Goal: Task Accomplishment & Management: Complete application form

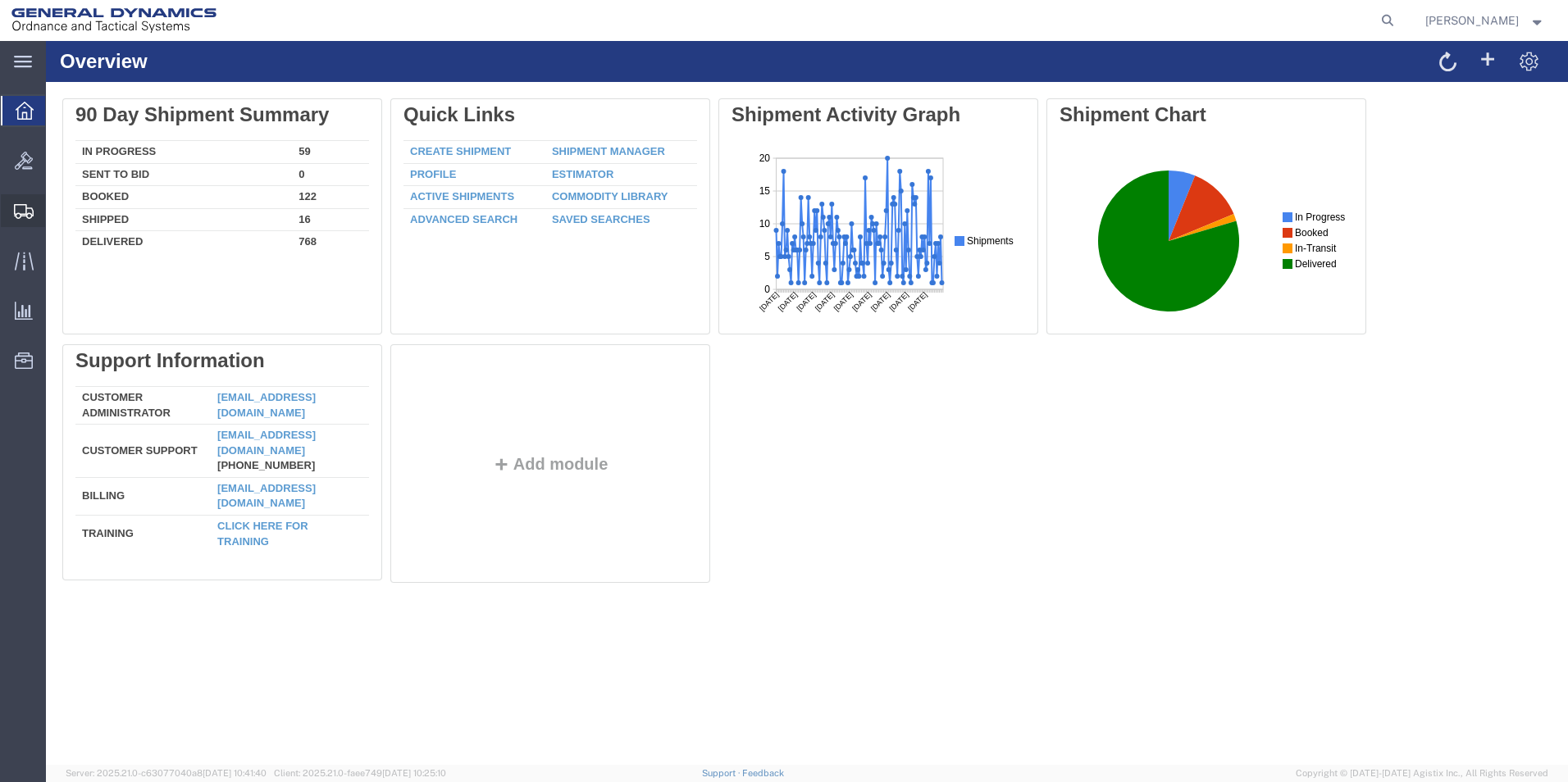
click at [0, 0] on span "Create Shipment" at bounding box center [0, 0] width 0 height 0
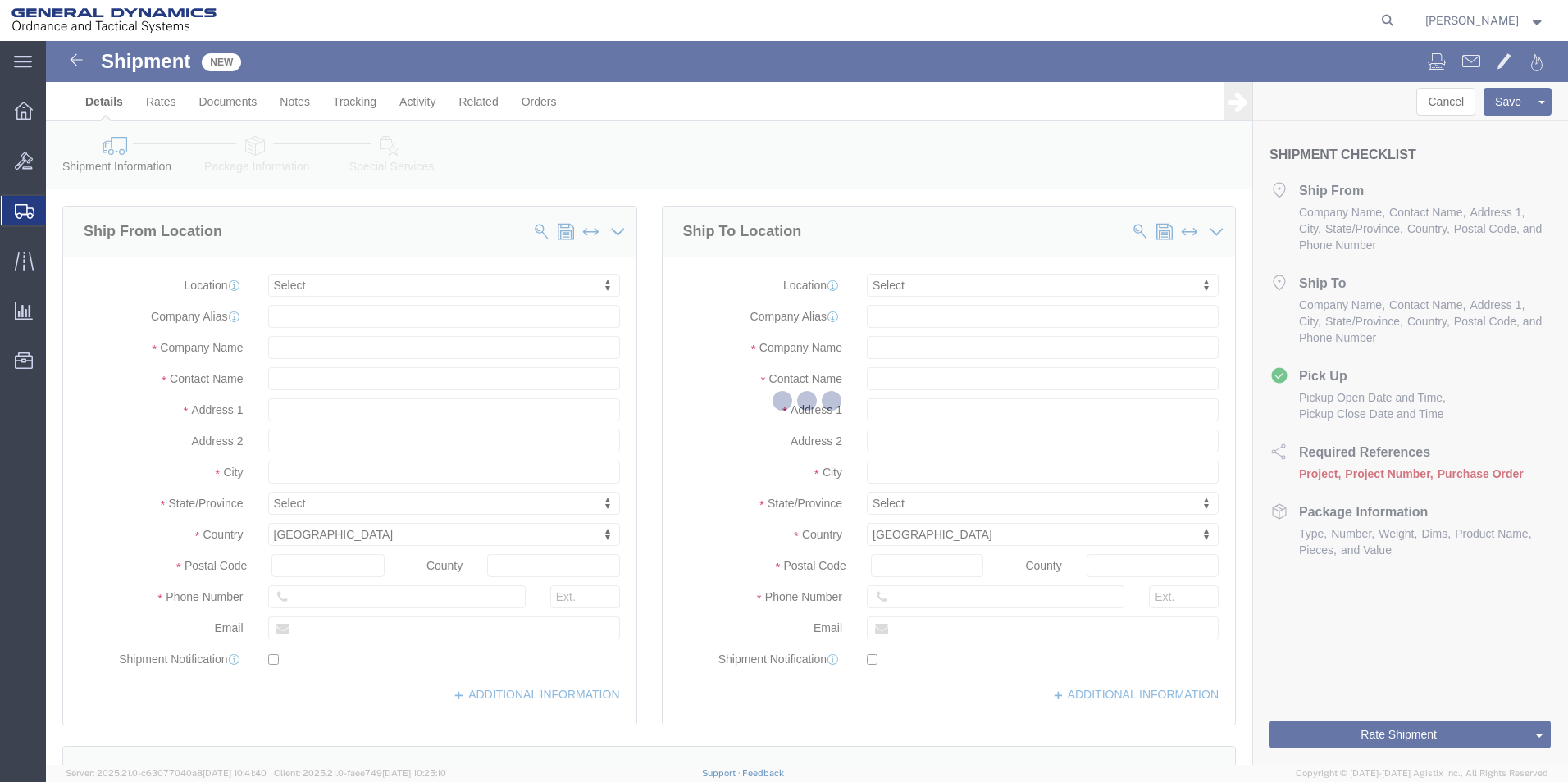
select select
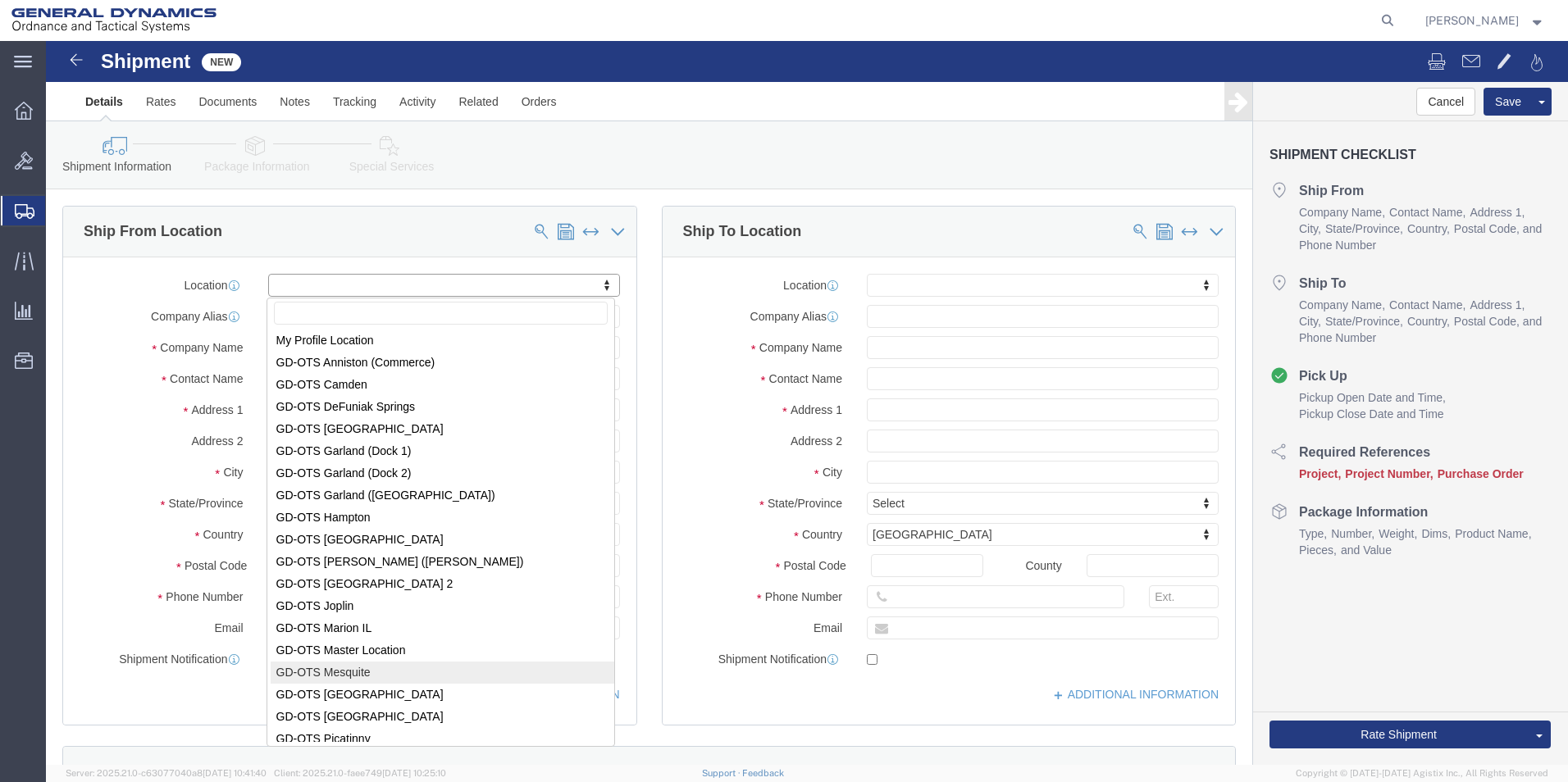
scroll to position [85, 0]
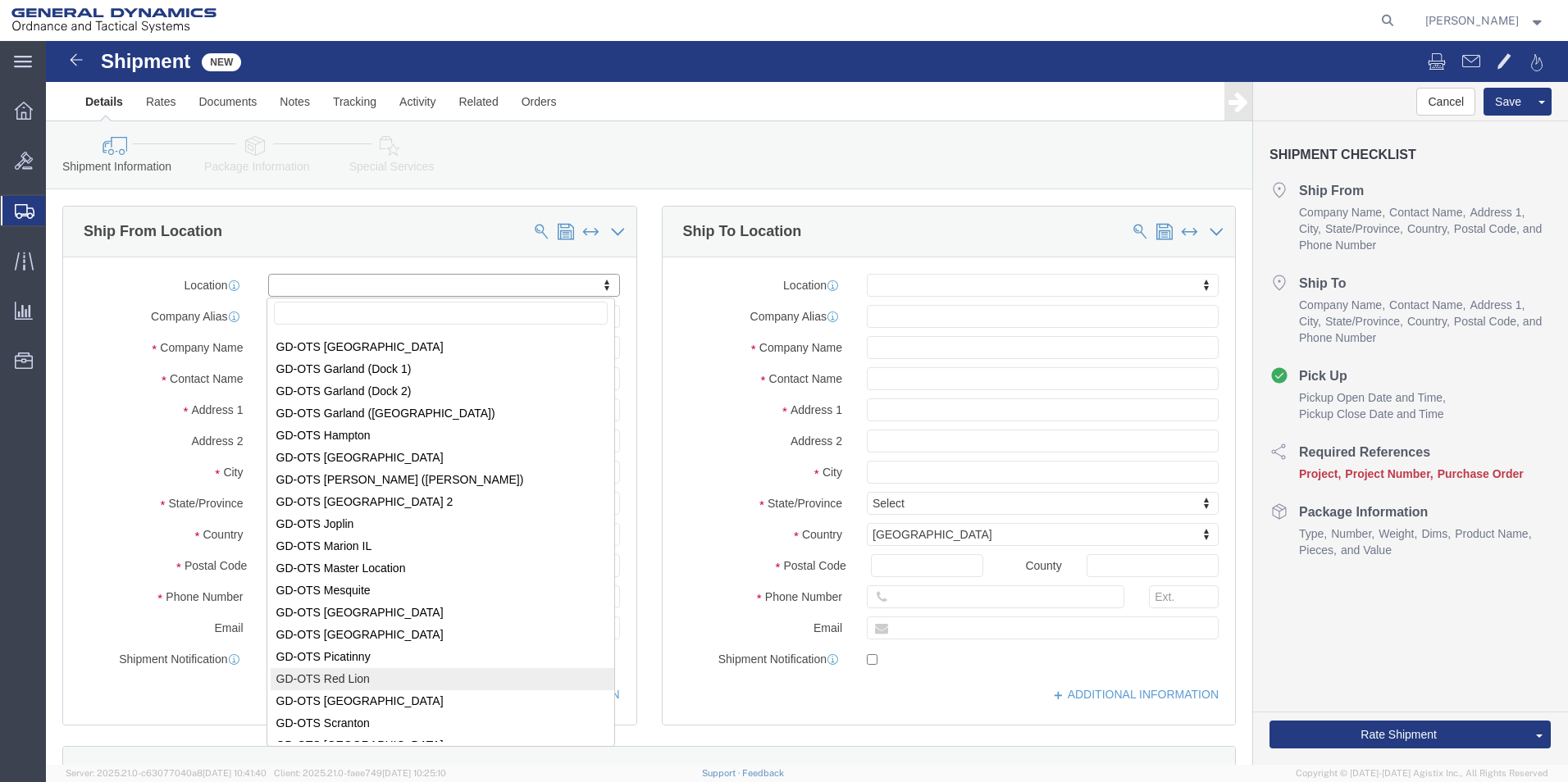
select select "310"
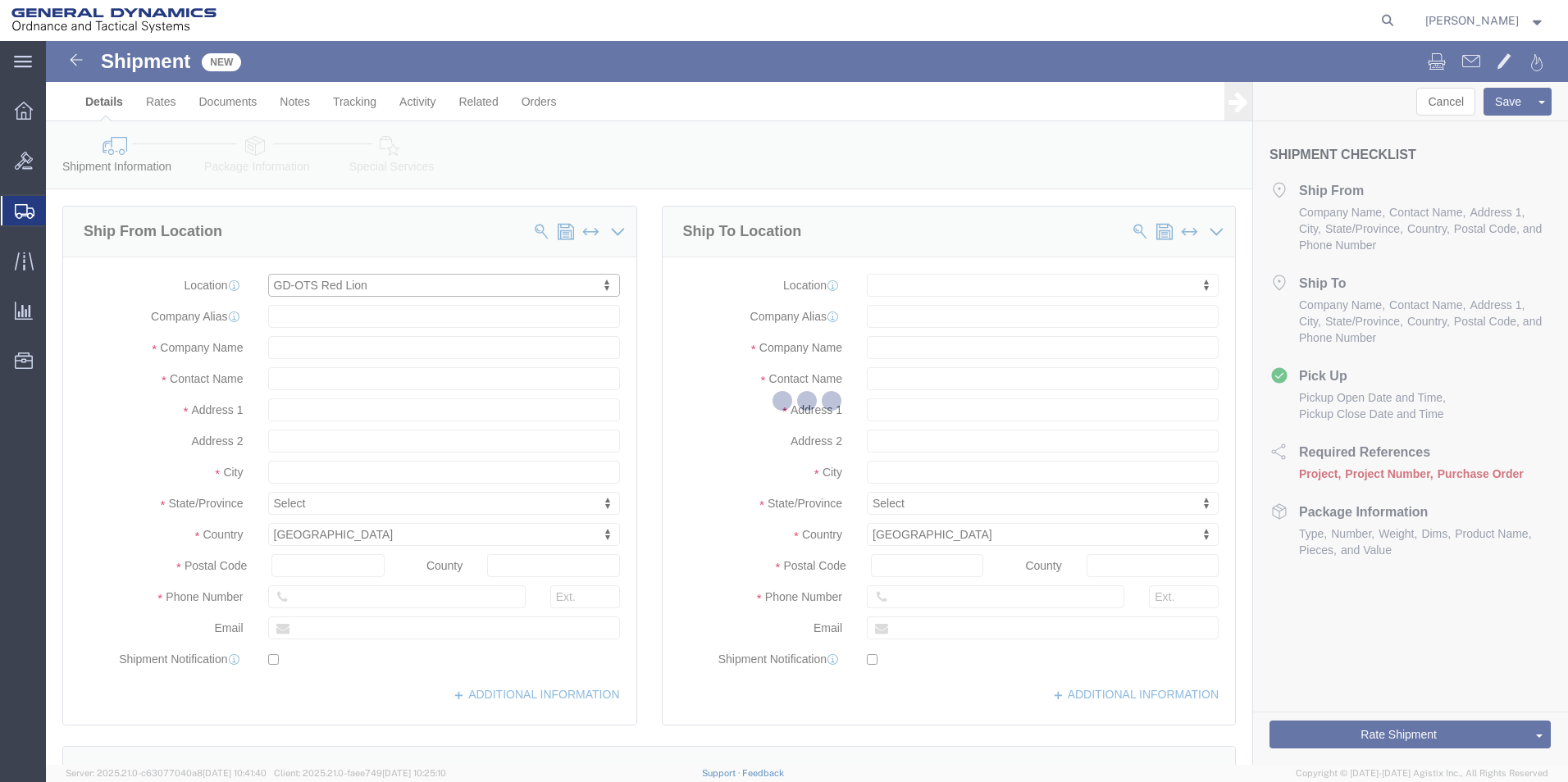
type input "[STREET_ADDRESS]"
type input "17356"
type input "[PHONE_NUMBER]"
type input "REDLPAHIG0"
type input "General Dynamics - OTS"
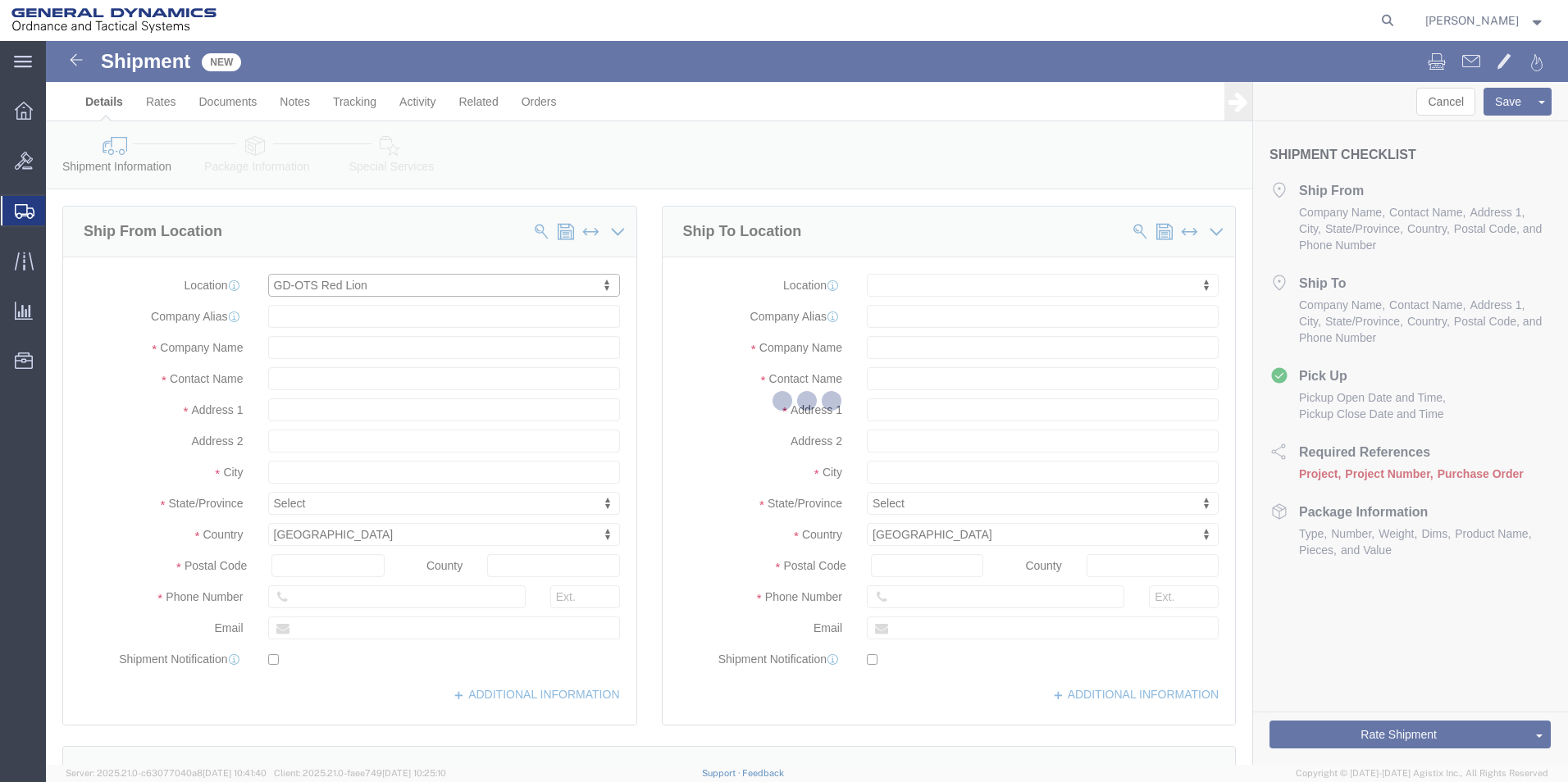
type input "Red Lion"
select select "PA"
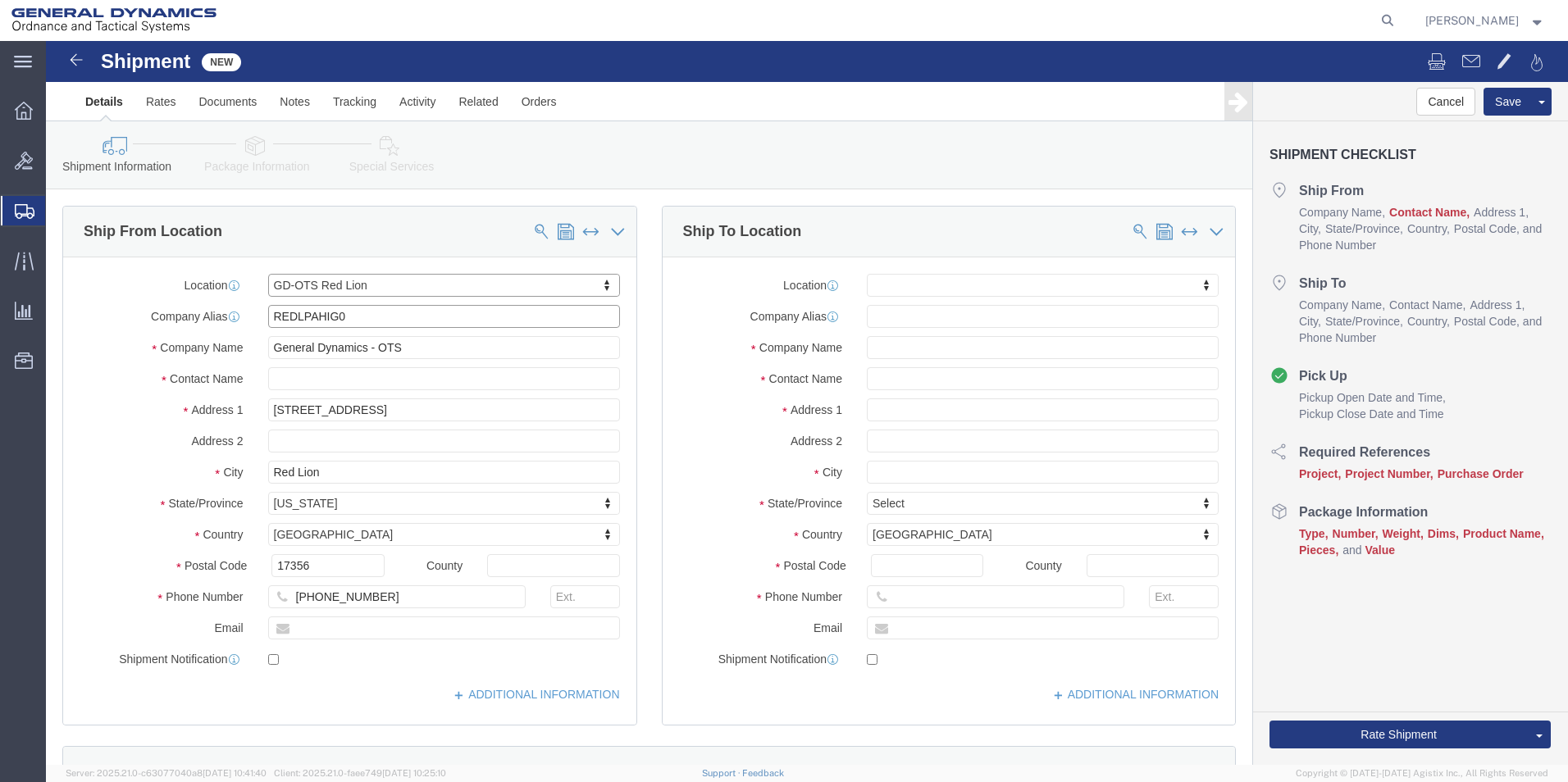
drag, startPoint x: 315, startPoint y: 285, endPoint x: 294, endPoint y: 300, distance: 25.8
click div "Location GD-OTS Red Lion My Profile Location GD-OTS [GEOGRAPHIC_DATA] (Commerce…"
drag, startPoint x: 330, startPoint y: 283, endPoint x: -48, endPoint y: 294, distance: 378.2
click html "Shipment New Details Rates Documents Notes Tracking Activity Related Orders Can…"
click input "text"
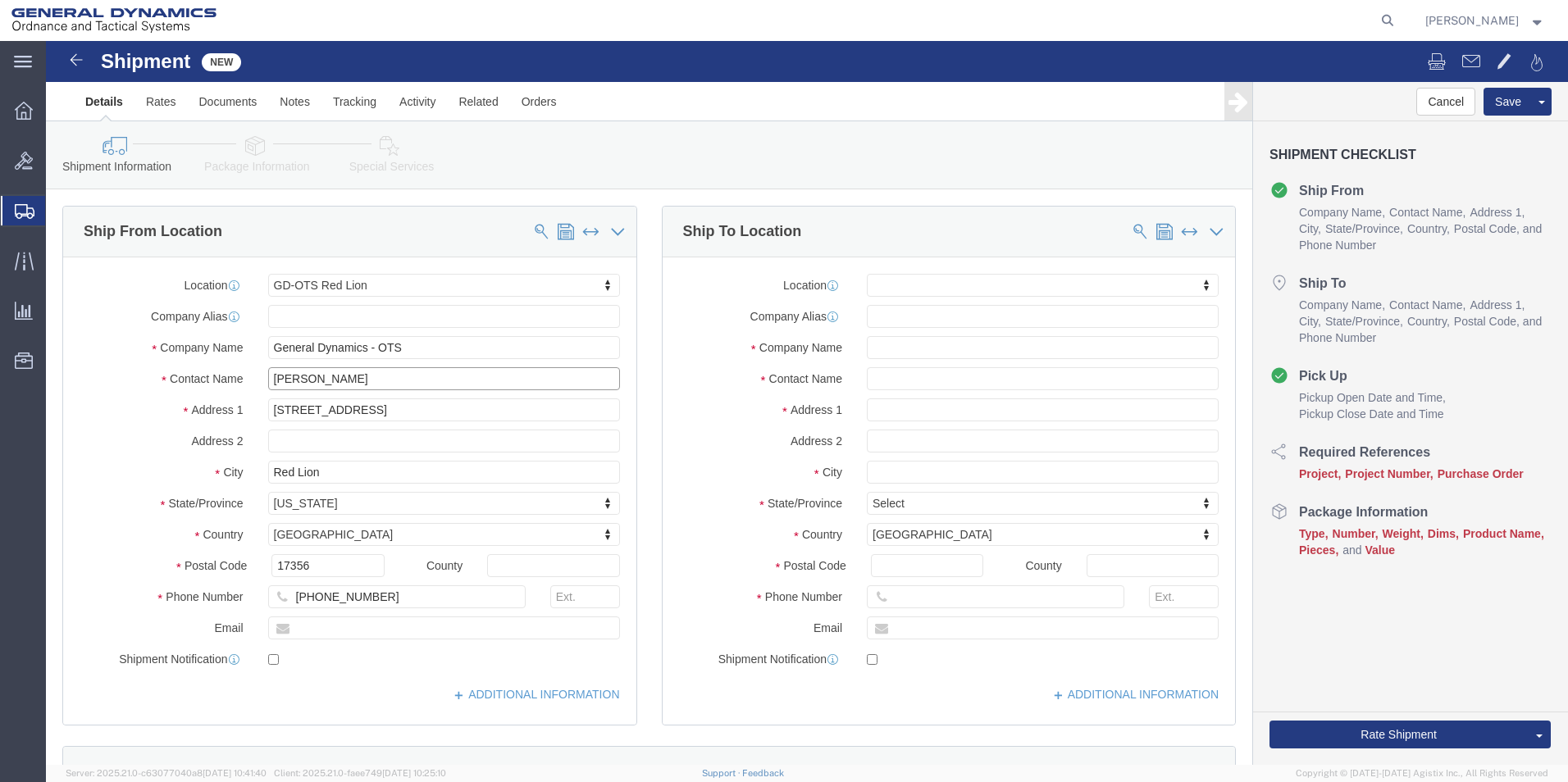
type input "[PERSON_NAME]"
click input "text"
type input "BUILDING 1"
click input "text"
type input "[EMAIL_ADDRESS][DOMAIN_NAME]"
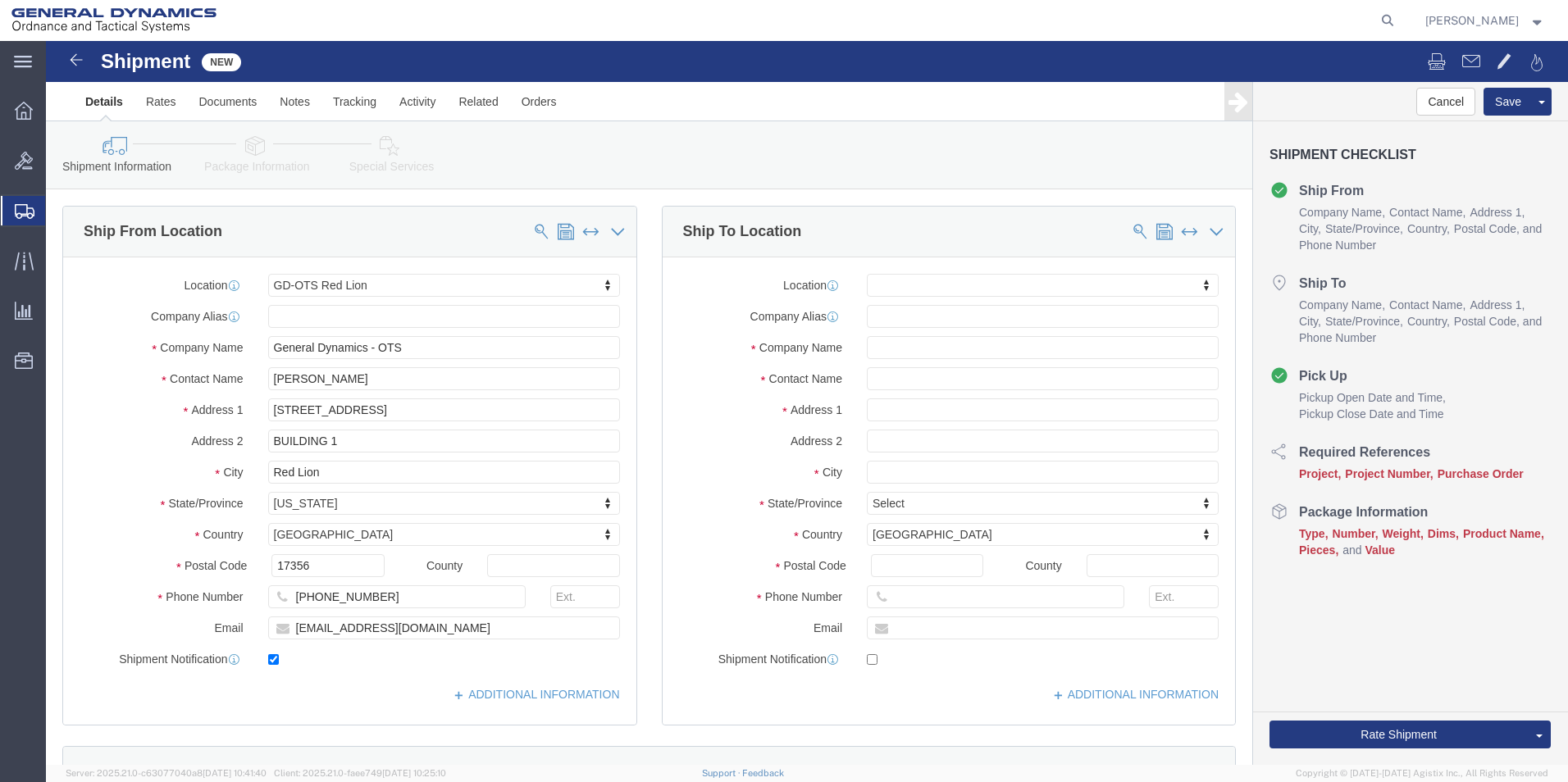
checkbox input "true"
click div "Location My Profile Location GD-OTS [GEOGRAPHIC_DATA] (Commerce) GD-OTS [GEOGRA…"
click input "text"
type input "SUBCO"
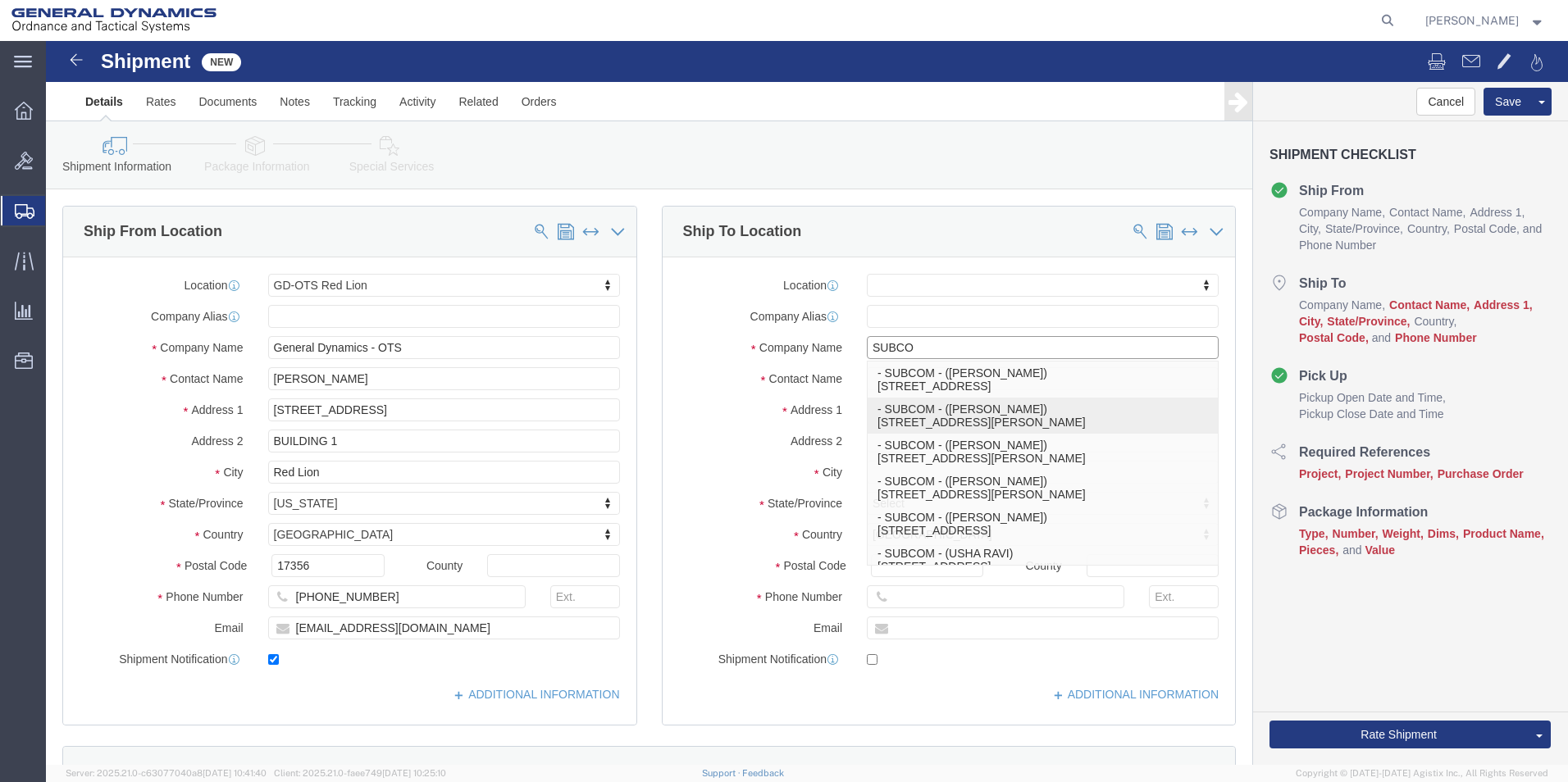
click p "- SUBCOM - ([PERSON_NAME]) [STREET_ADDRESS][PERSON_NAME]"
select select
type input "[STREET_ADDRESS][PERSON_NAME]"
type input "03801"
type input "[PHONE_NUMBER]"
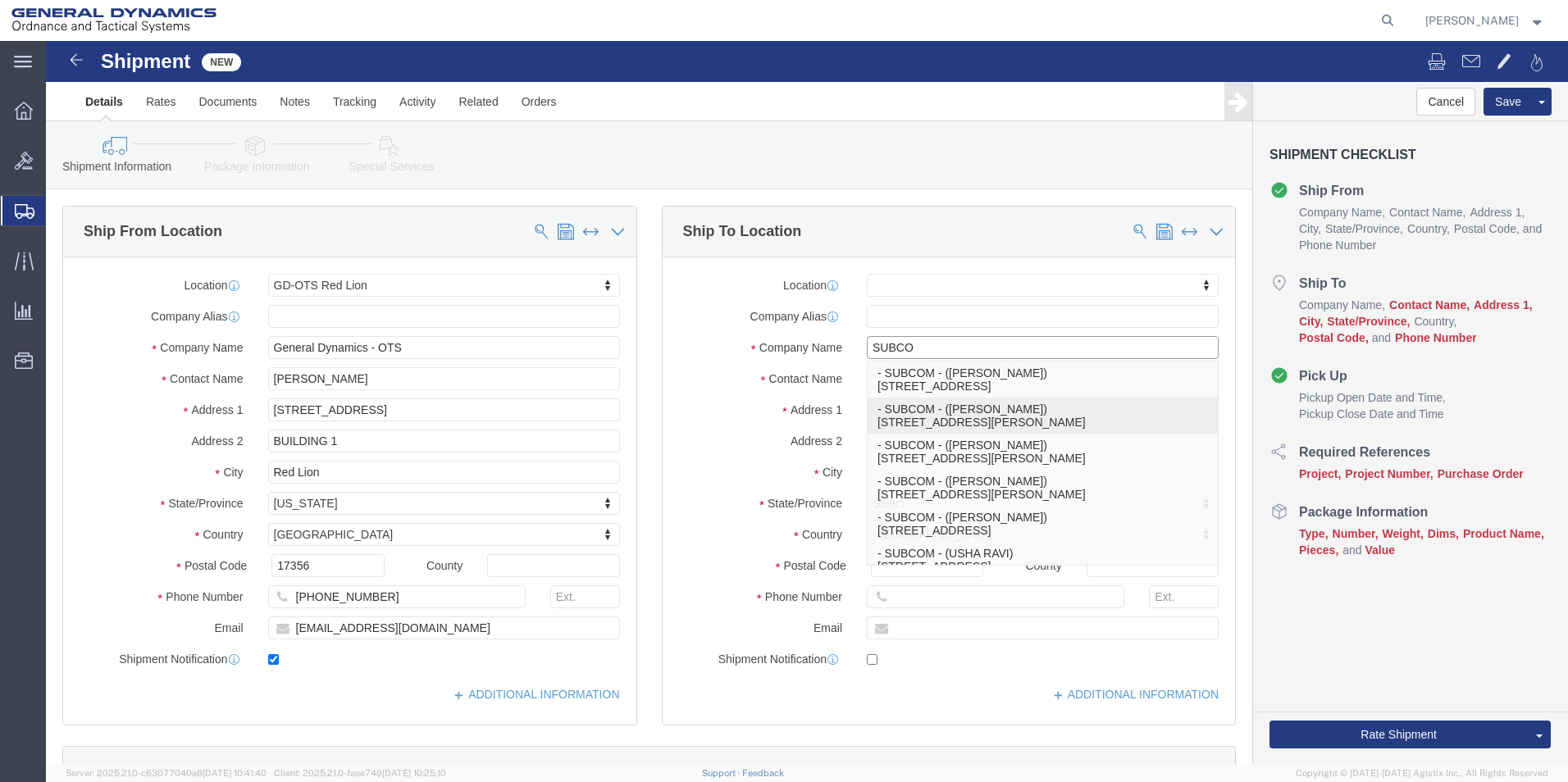
type input "SUBCOM"
type input "[PERSON_NAME]"
type input "NEWINGTON"
select select "NH"
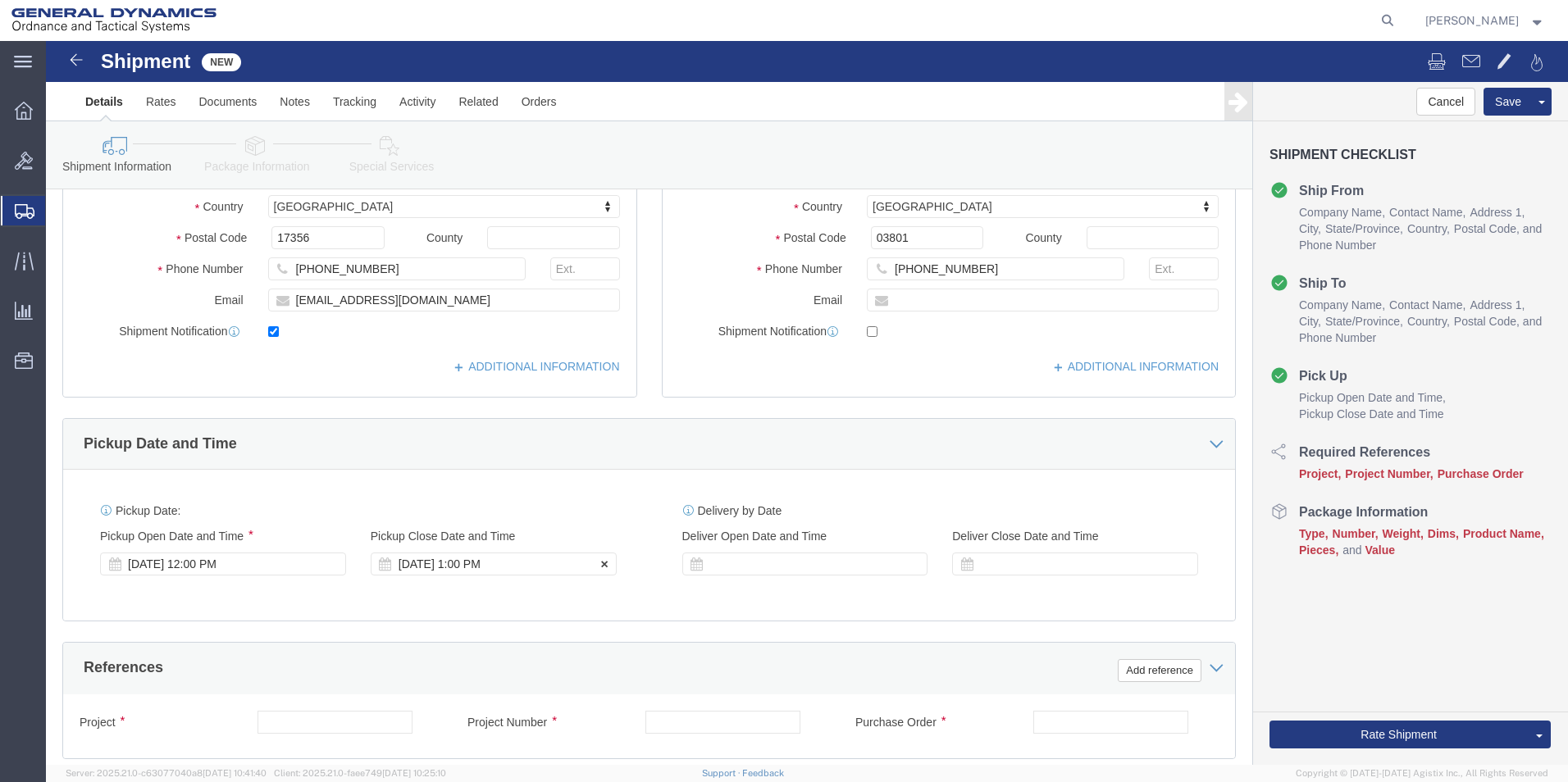
type input "SUBCOM"
click div "[DATE] 1:00 PM"
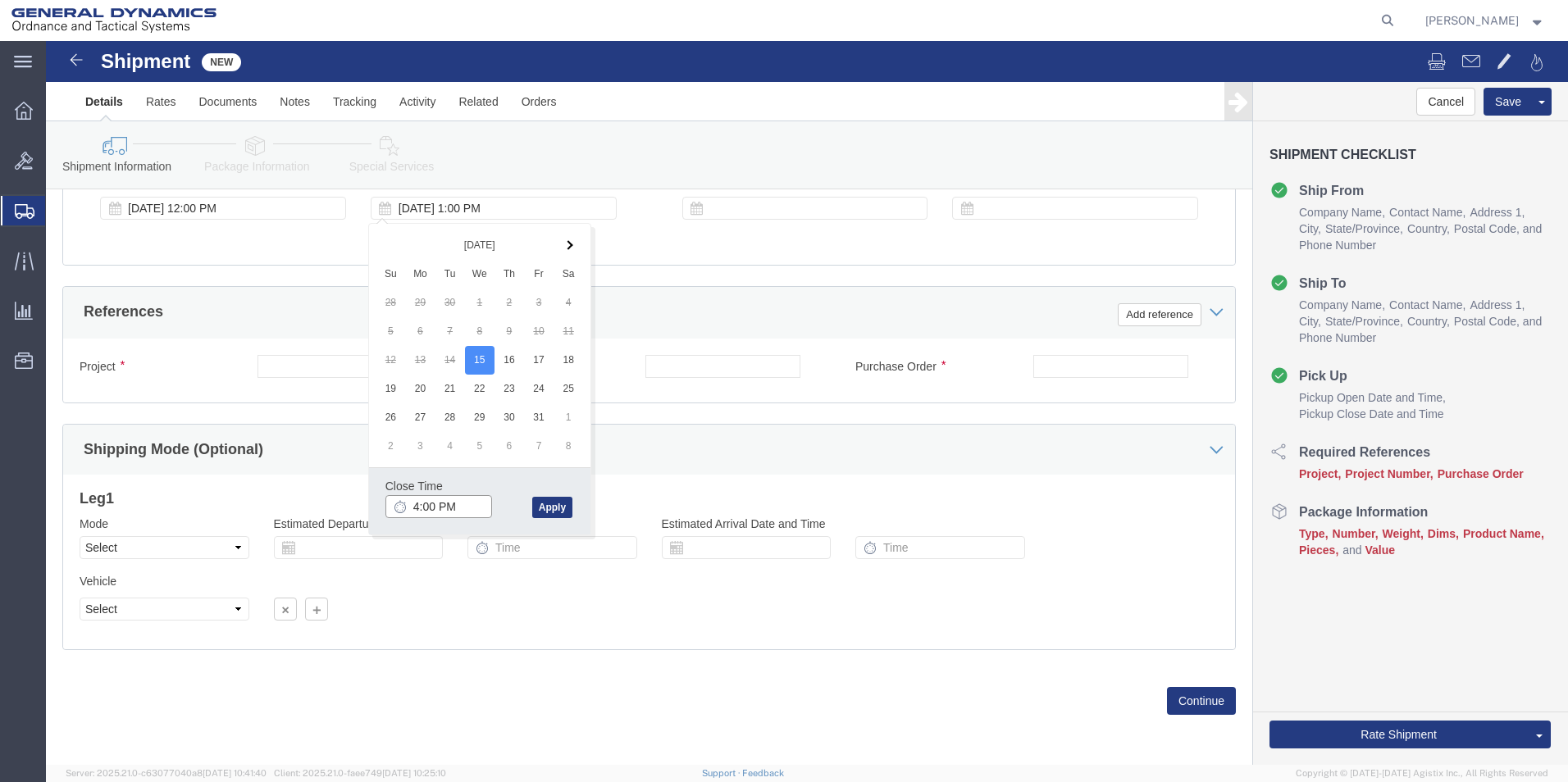
click input "4:00 PM"
type input "4:30 PM"
click button "Apply"
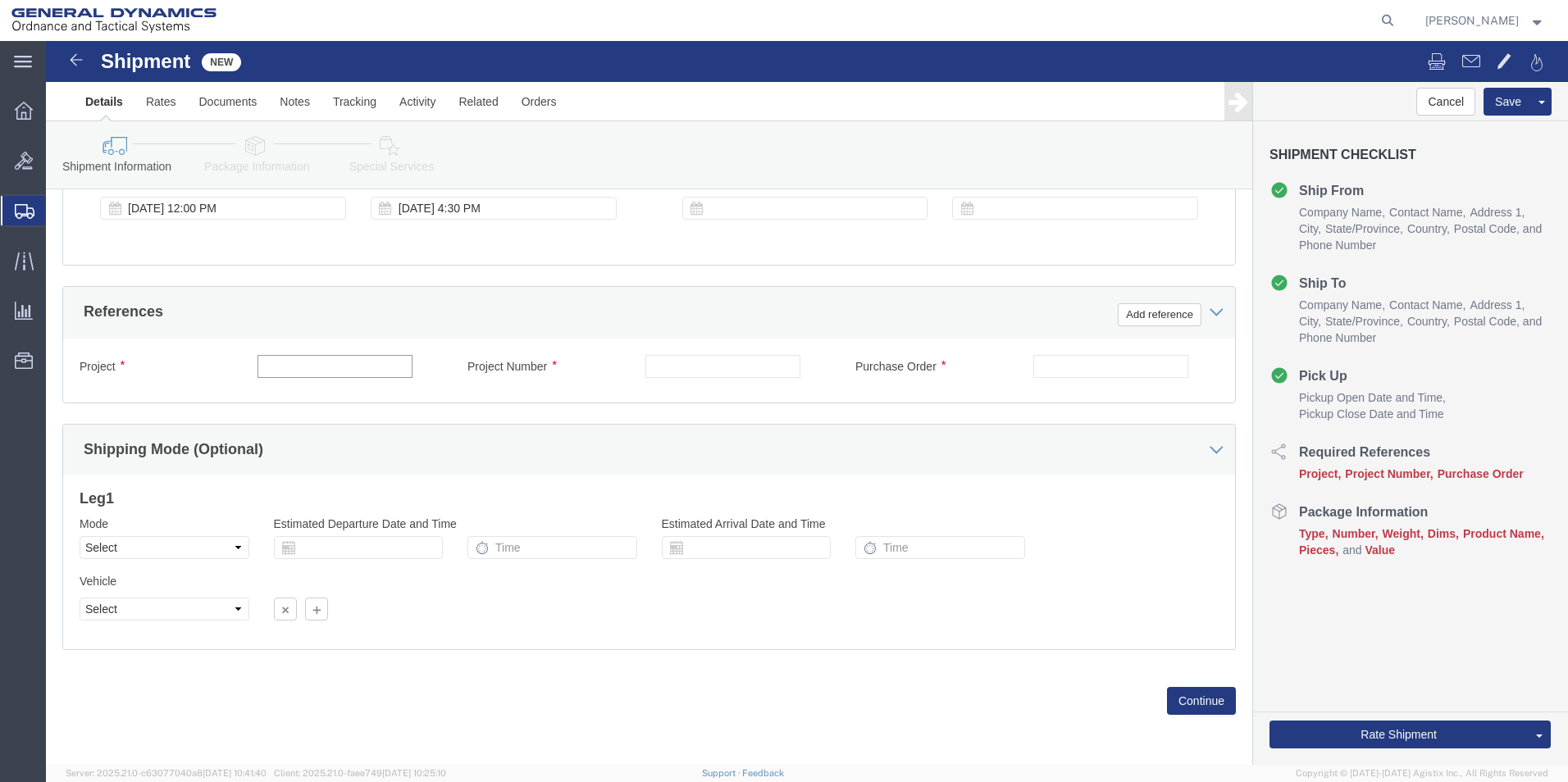
click input "text"
type input "64535-900"
click input "text"
type input "64535-900"
click input "text"
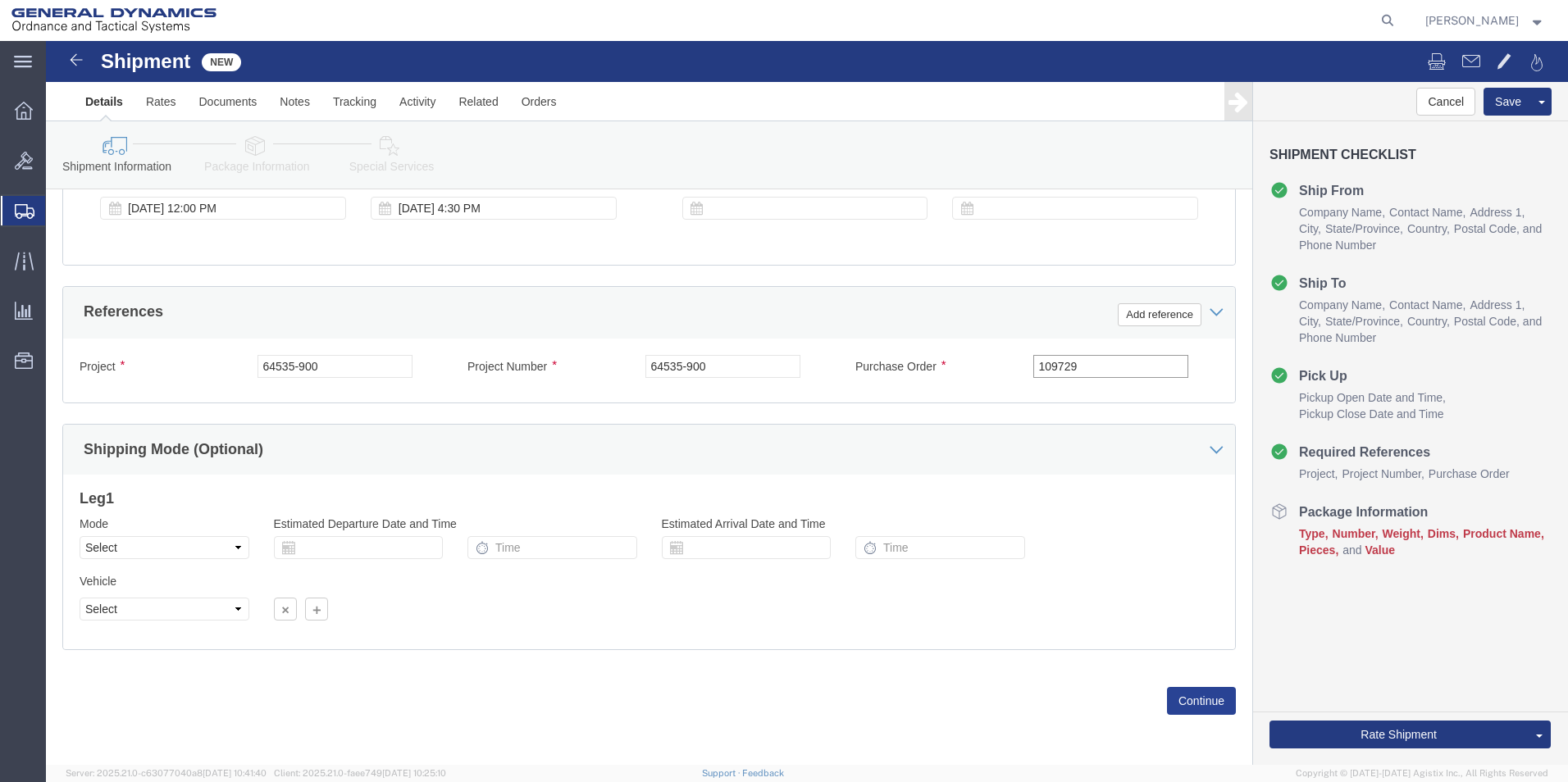
type input "109729"
click button "Continue"
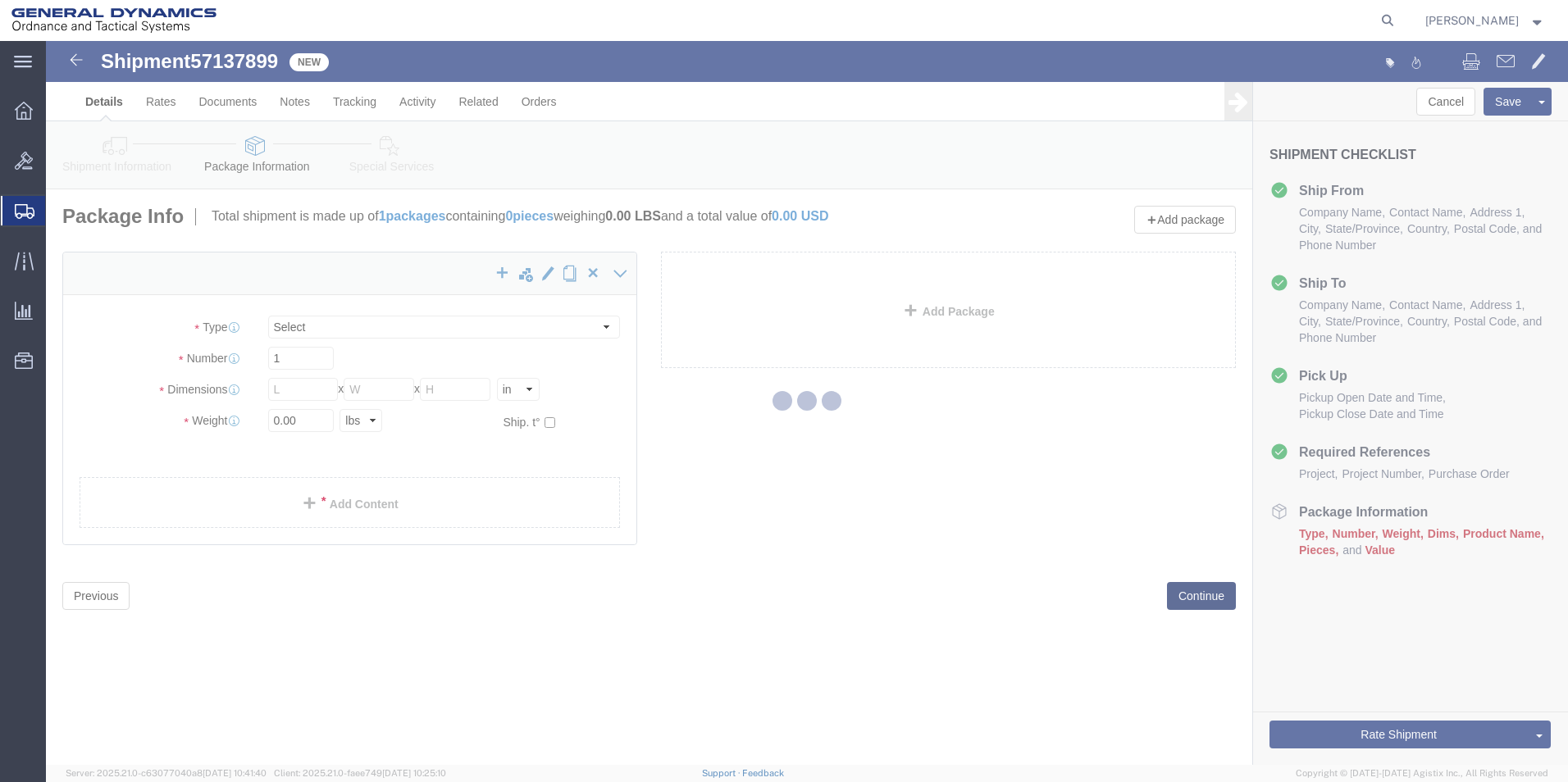
select select "CBOX"
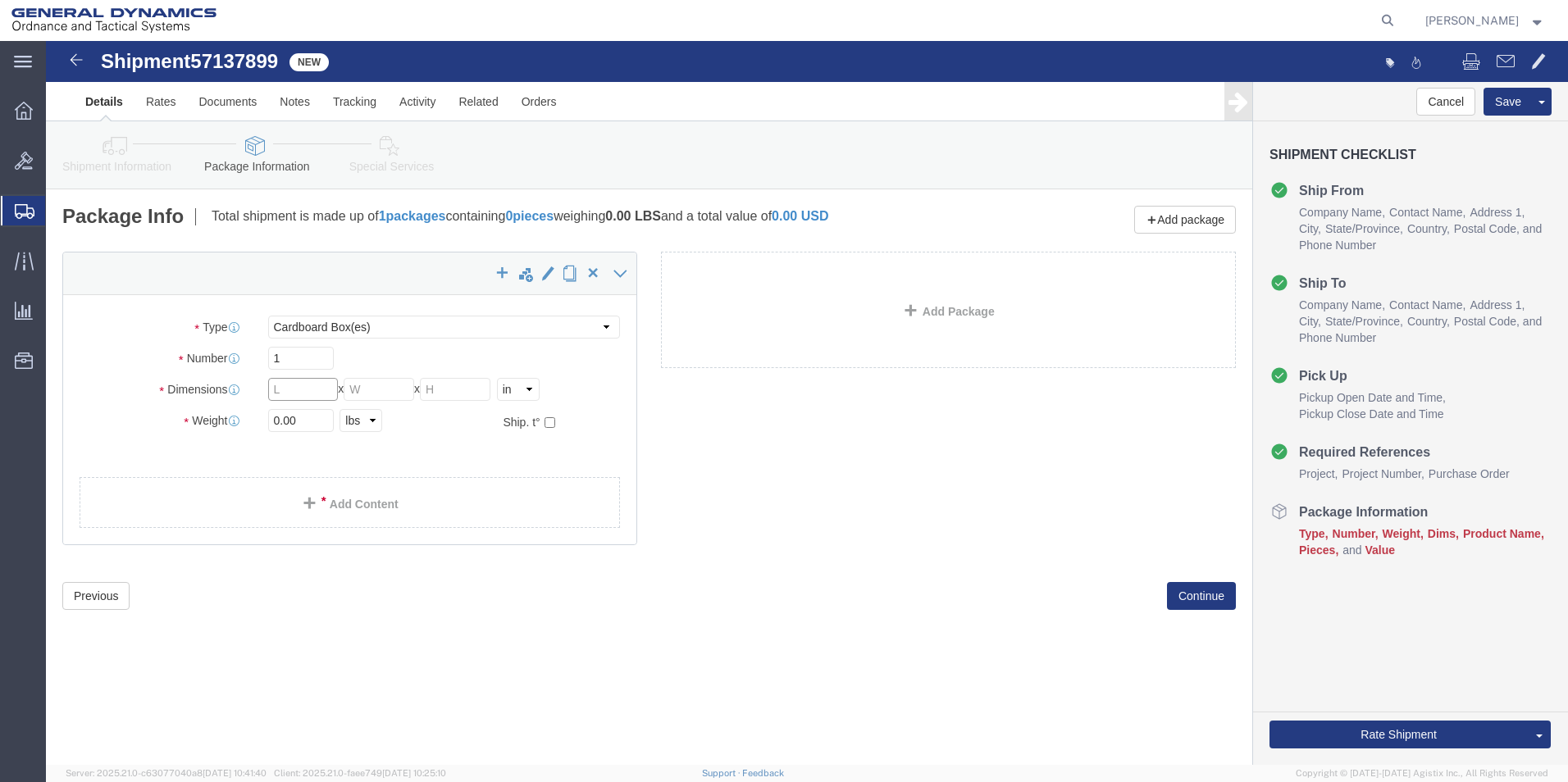
click input "text"
type input "12"
click input "text"
type input "12"
click input "text"
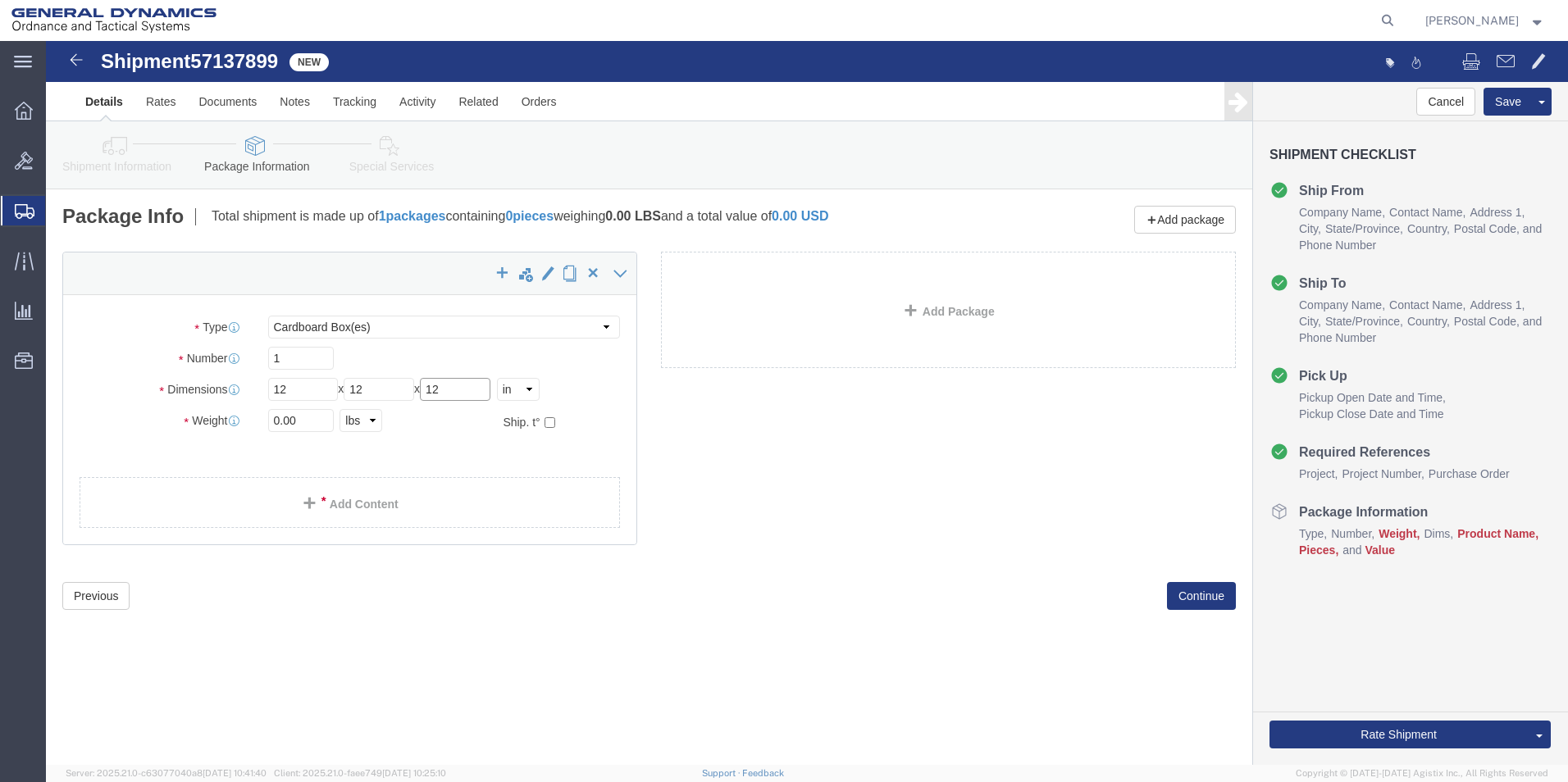
type input "12"
drag, startPoint x: 234, startPoint y: 378, endPoint x: 196, endPoint y: 397, distance: 42.5
click div "Package Type Select Bale(s) Basket(s) Bolt(s) Bottle(s) Buckets Bulk Bundle(s) …"
type input "13.00"
click div "x Package Type Select Bale(s) Basket(s) Bolt(s) Bottle(s) Buckets Bulk Bundle(s…"
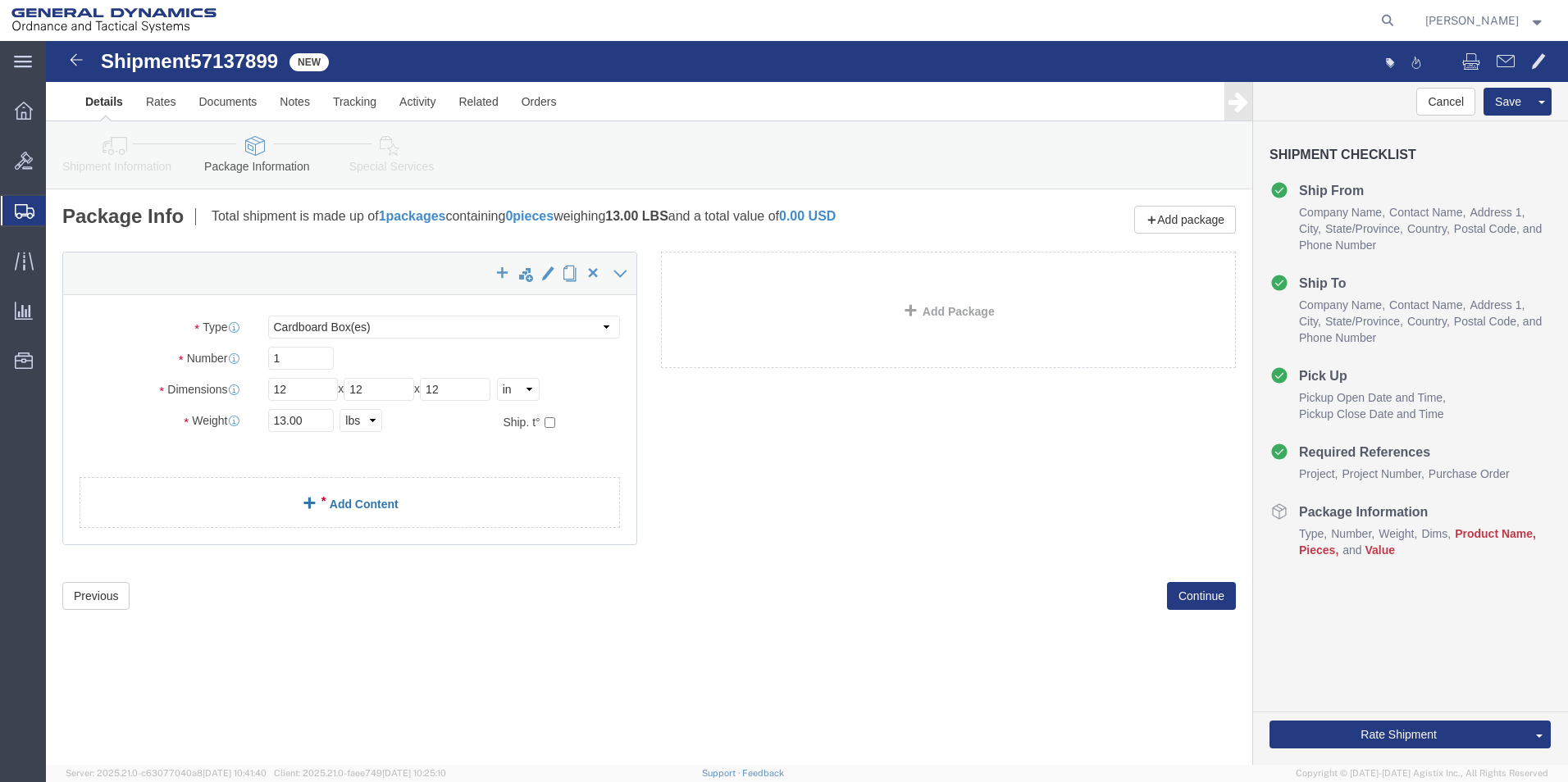
click link "Add Content"
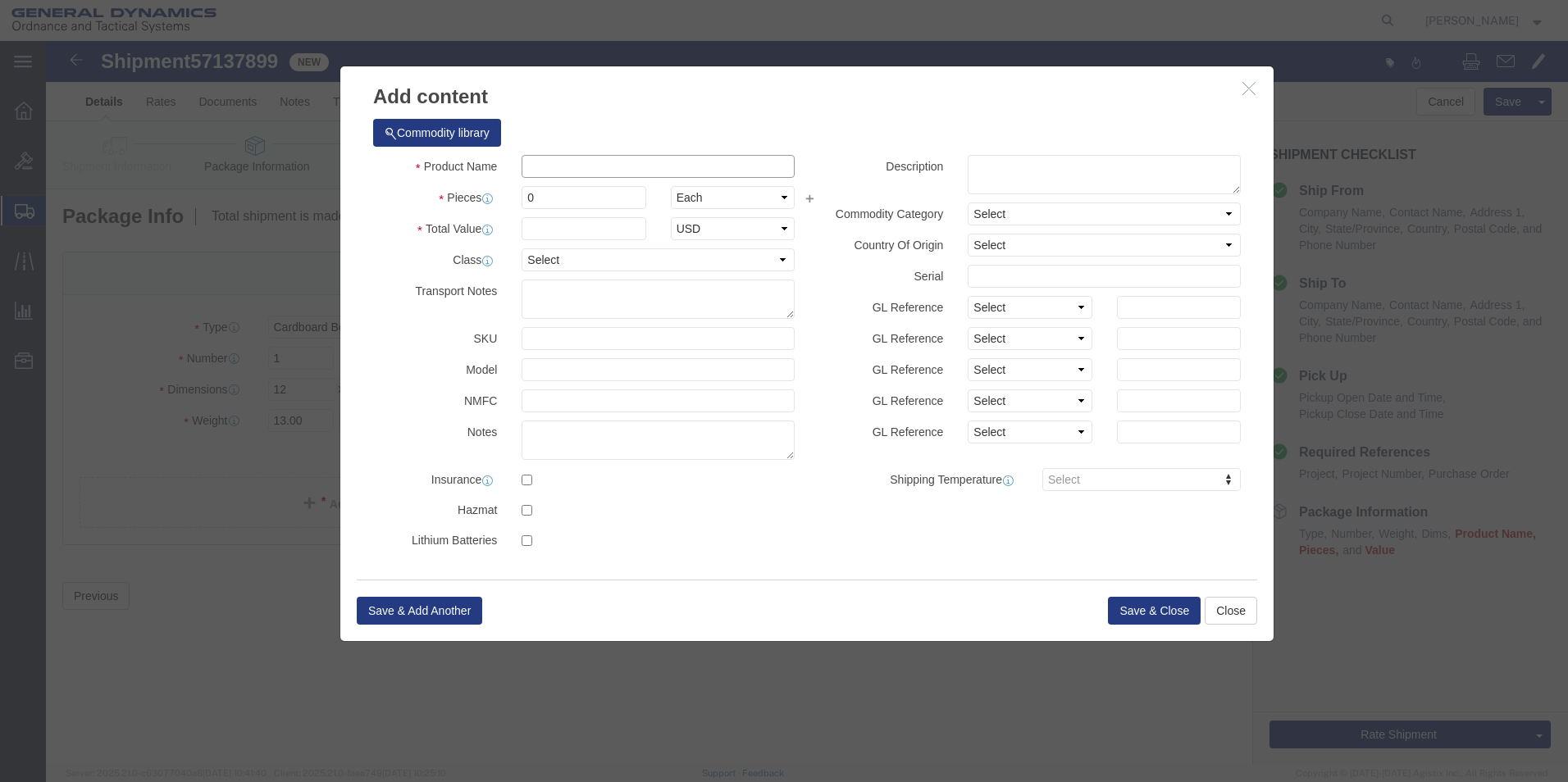
click input "text"
type input "TRAY TILT & OSM DETECTION WSS"
drag, startPoint x: 457, startPoint y: 160, endPoint x: 337, endPoint y: 168, distance: 120.3
click div "Product Name TRAY TILT & OSM DETECTION WSS TRAY Pieces 0 Select Bag Barrels 100…"
type input "3"
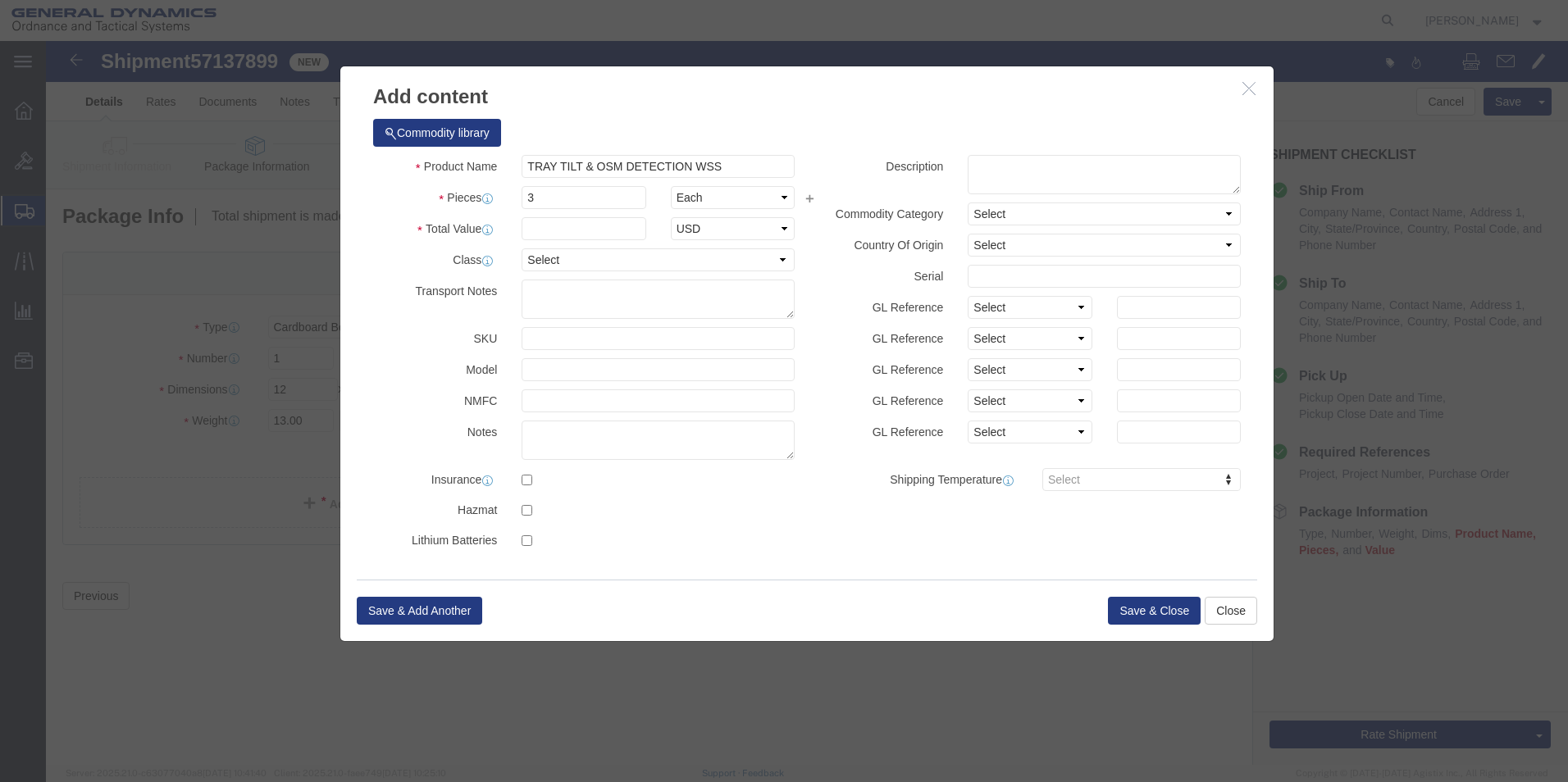
drag, startPoint x: 595, startPoint y: 90, endPoint x: 588, endPoint y: 98, distance: 10.6
click div "Commodity library"
click input "text"
type input "100"
drag, startPoint x: 891, startPoint y: 588, endPoint x: 999, endPoint y: 582, distance: 108.2
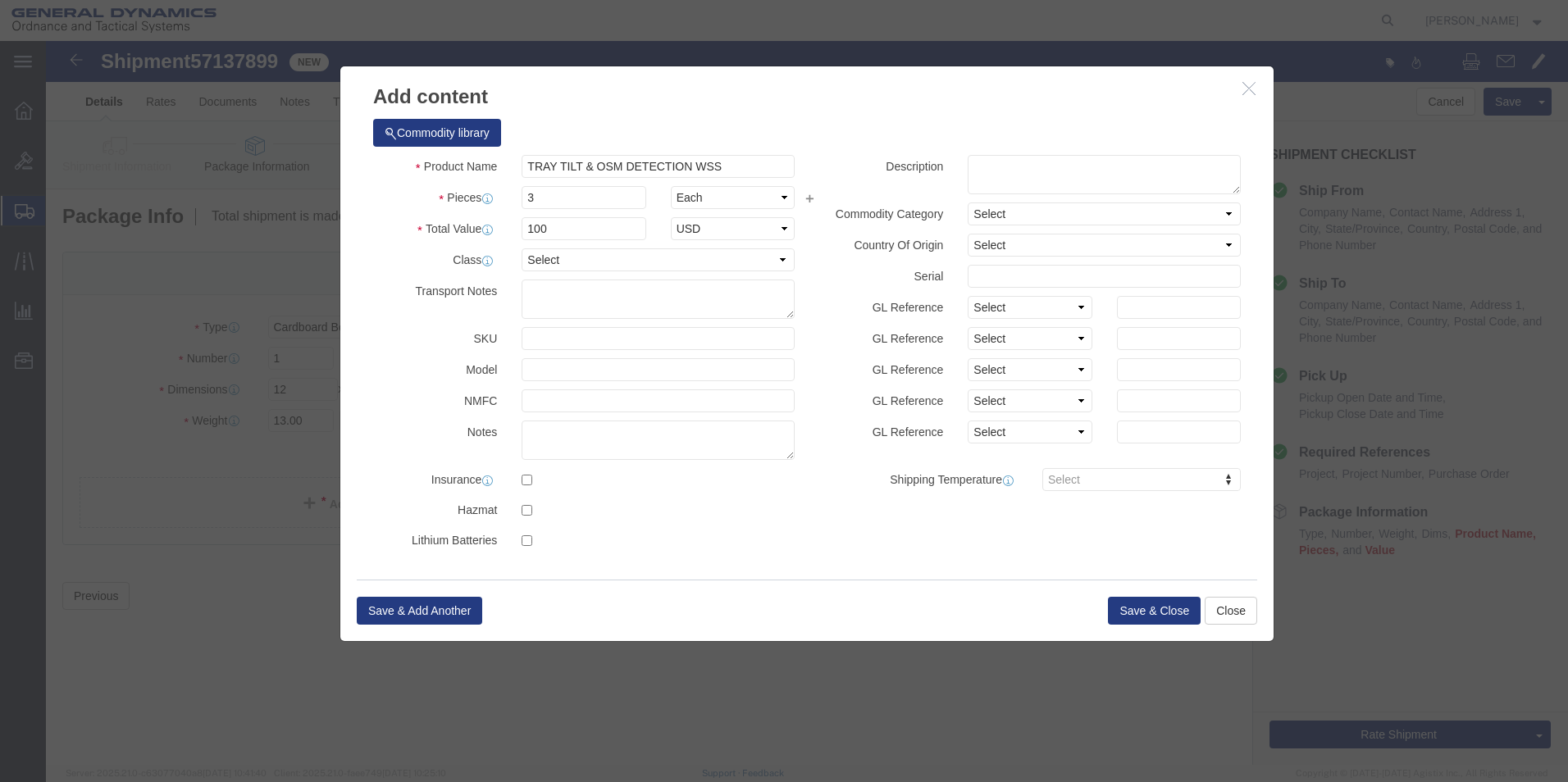
click div "Save & Add Another Save & Close Close"
click button "Save & Close"
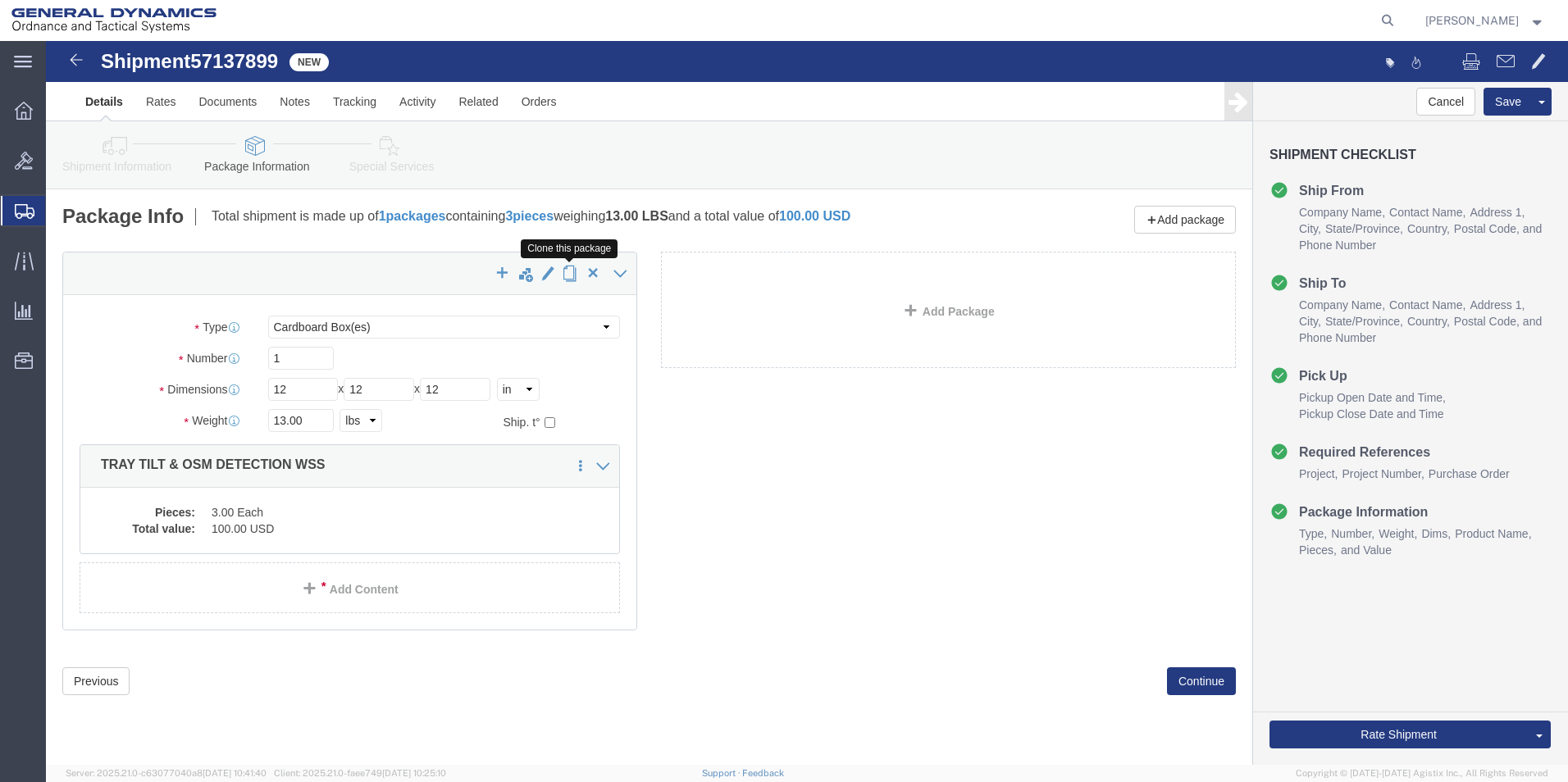
click span "button"
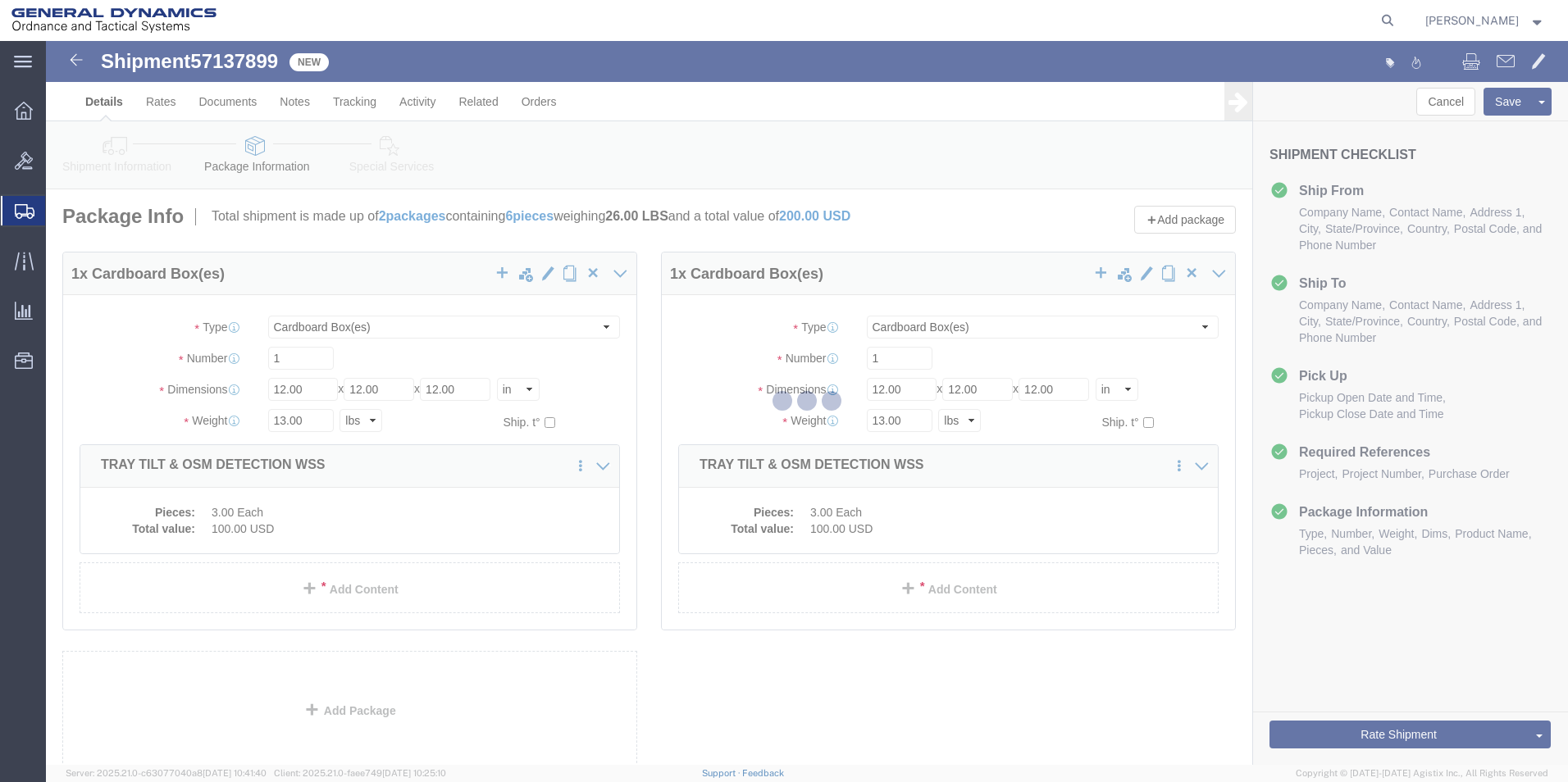
select select "CBOX"
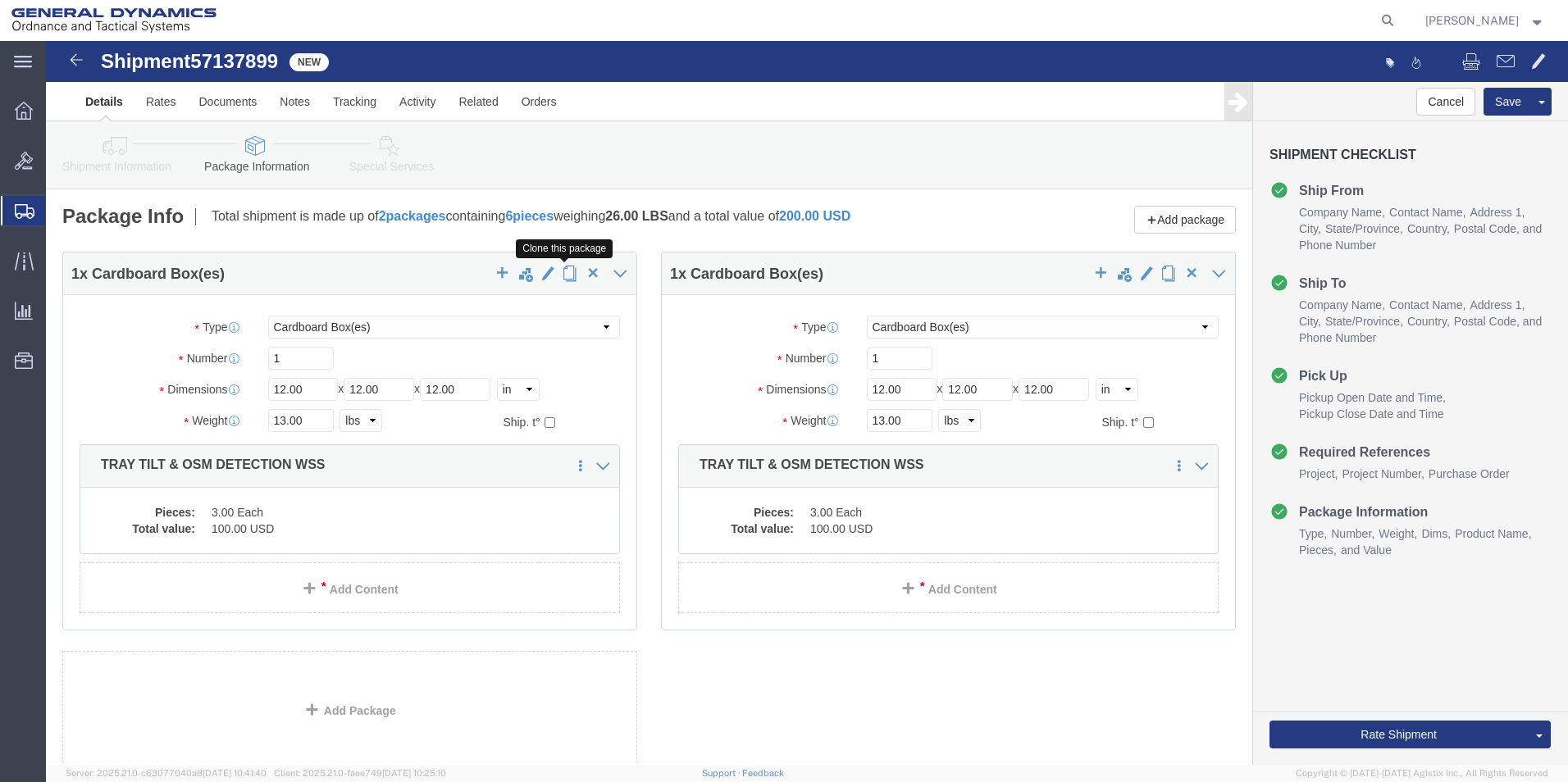
click span "button"
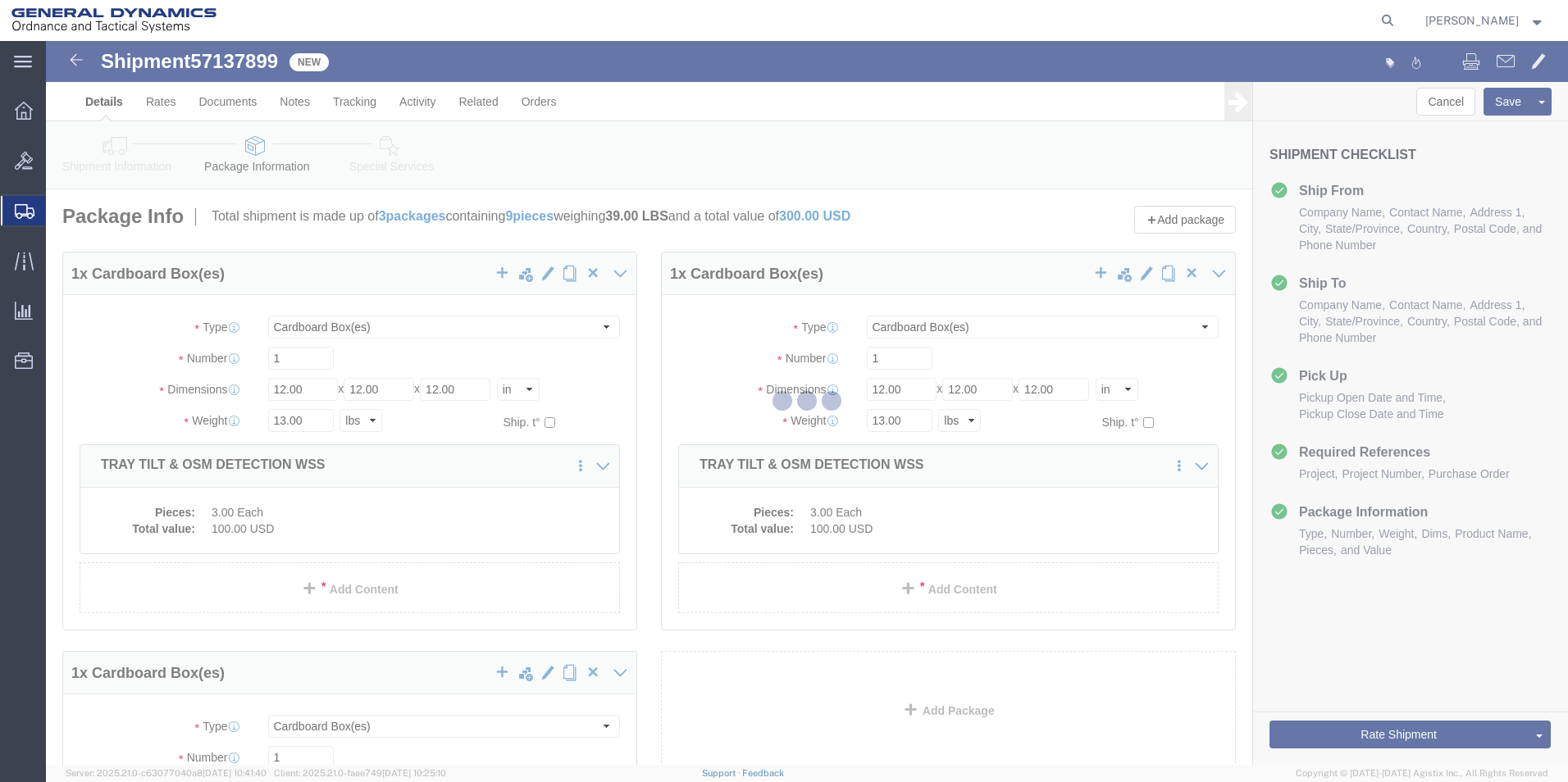
select select "CBOX"
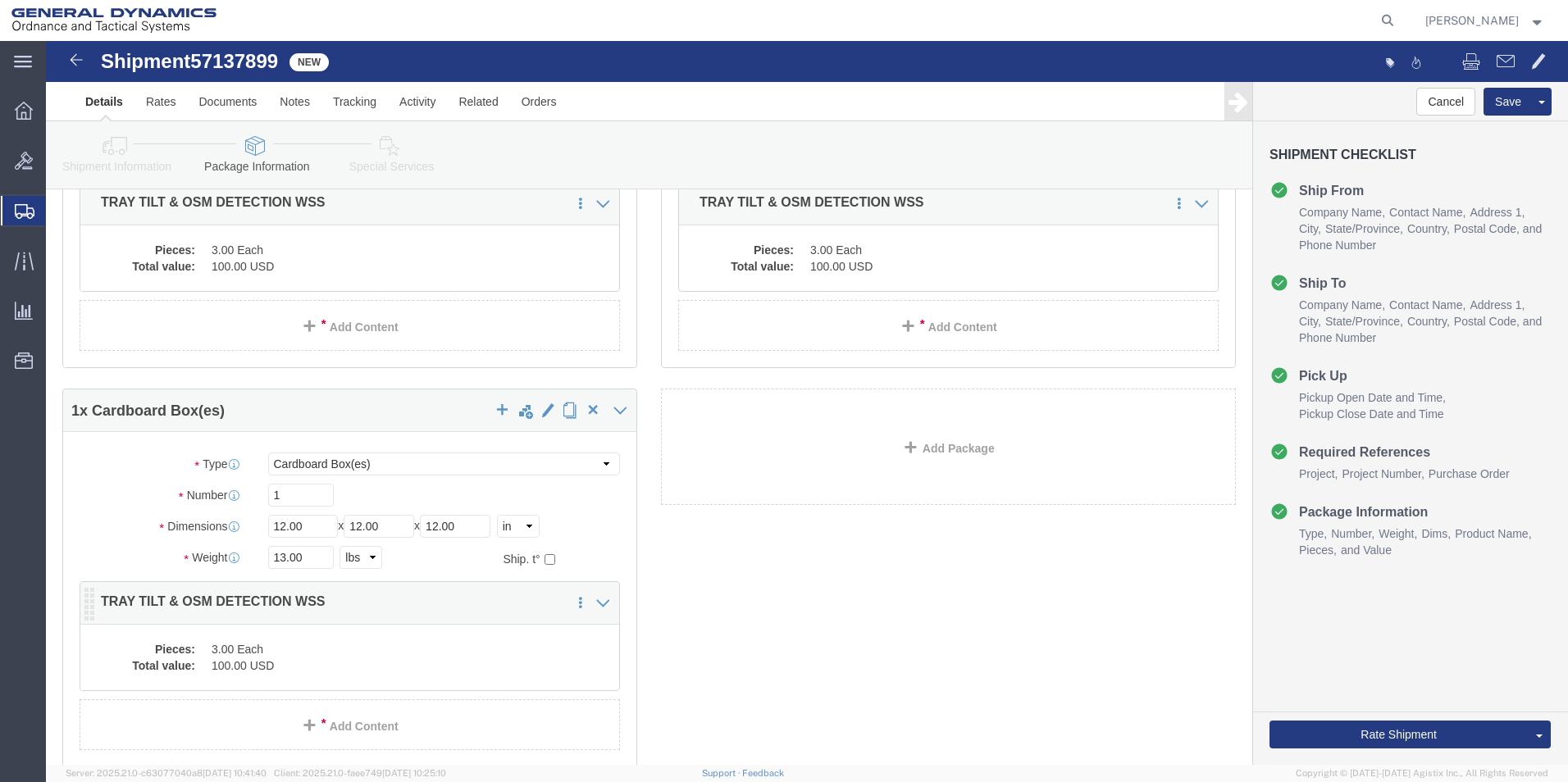
scroll to position [328, 0]
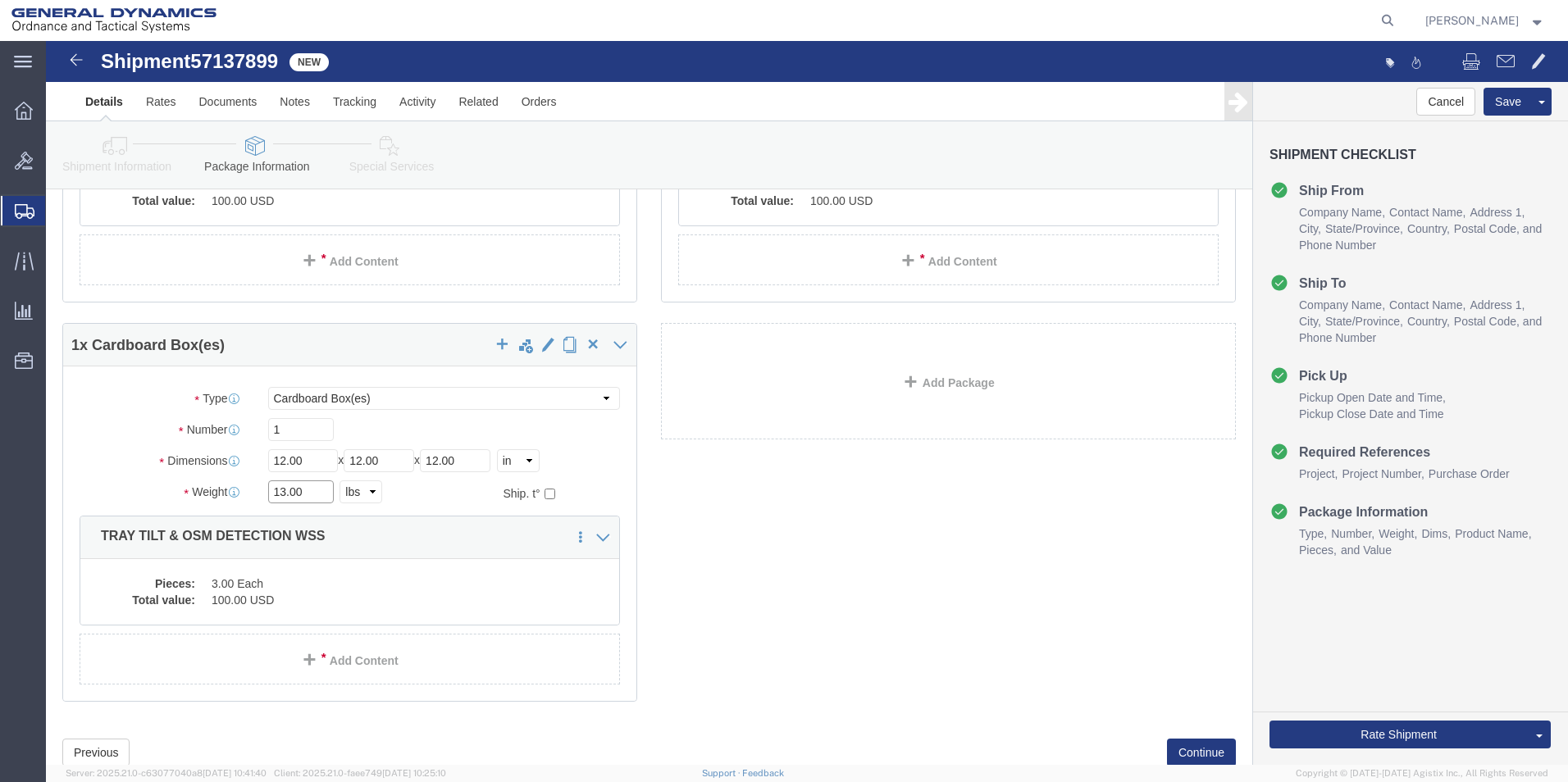
click input "13.00"
type input "19.00"
click dd "100.00 USD"
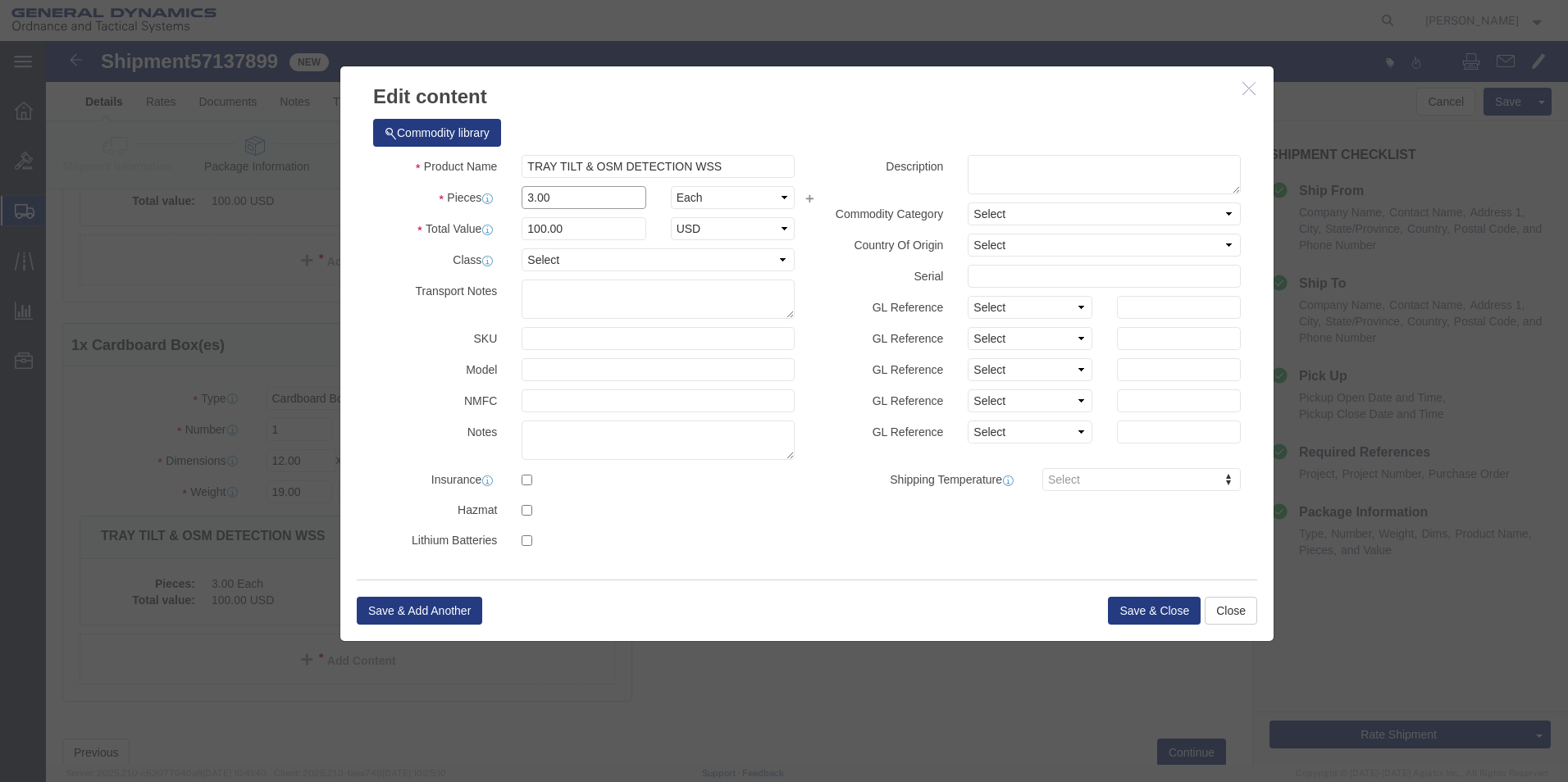
drag, startPoint x: 406, startPoint y: 146, endPoint x: 381, endPoint y: 141, distance: 25.5
click div "Product Name TRAY TILT & OSM DETECTION WSS Pieces 3.00 Select Bag Barrels 100Bo…"
type input "4"
click input "133.33"
drag, startPoint x: 535, startPoint y: 188, endPoint x: 341, endPoint y: 180, distance: 194.2
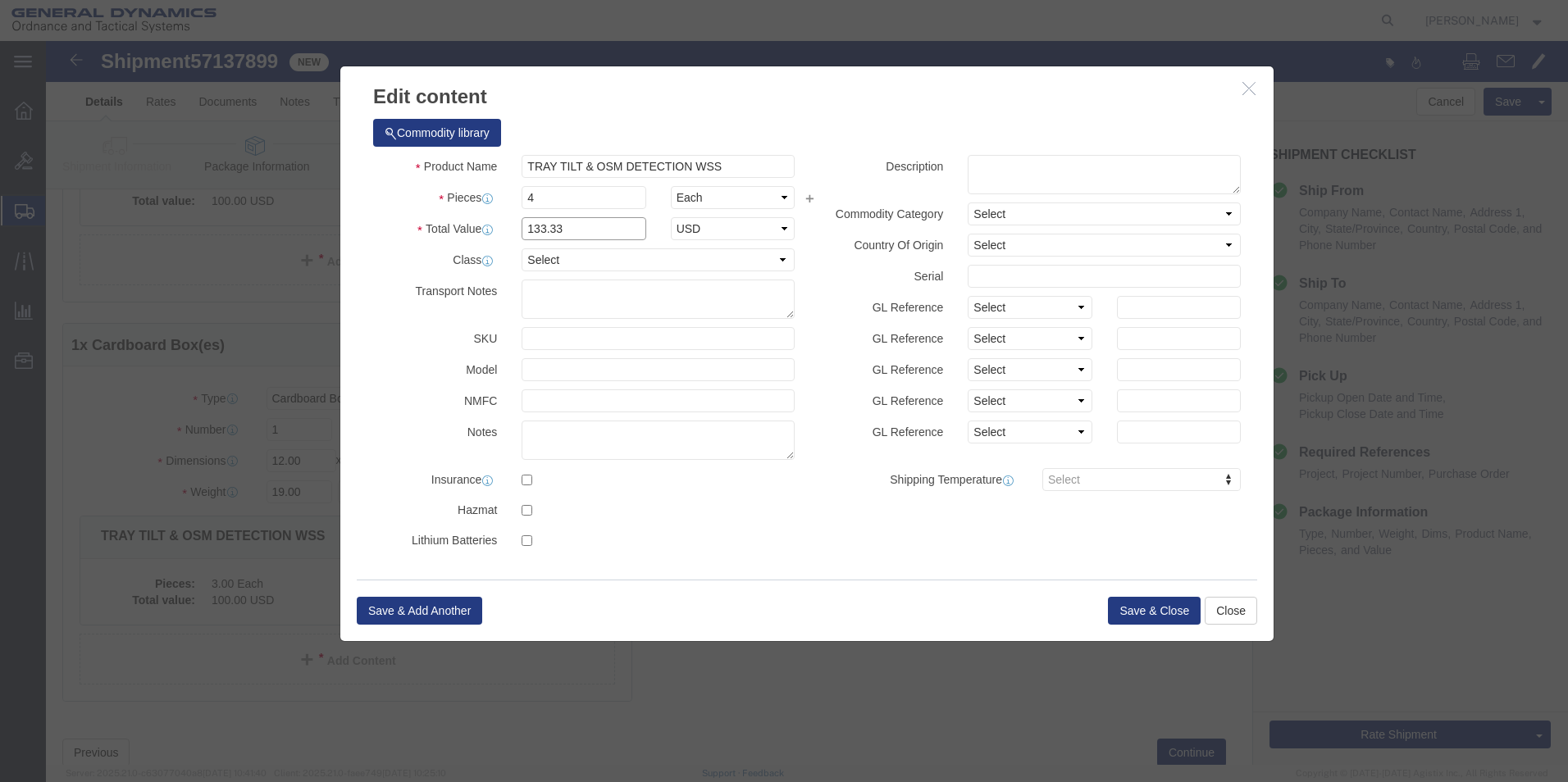
click div "Total Value 133.33 Select ADP AED AFN ALL AMD AOA ARS ATS AUD AWG AZN BAM BBD B…"
type input "100"
click div "Save & Add Another Save & Close Close"
click button "Save & Close"
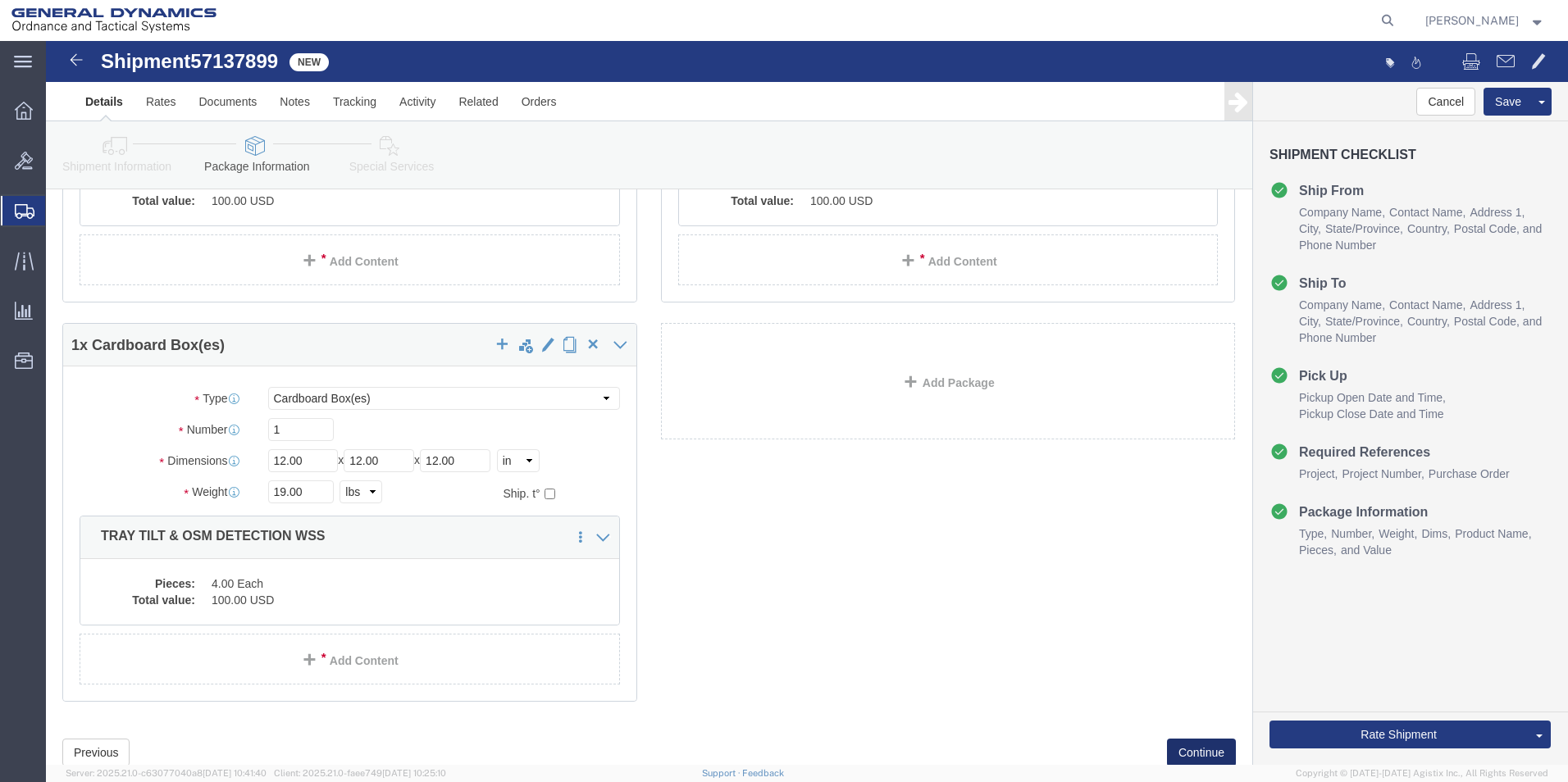
click button "Continue"
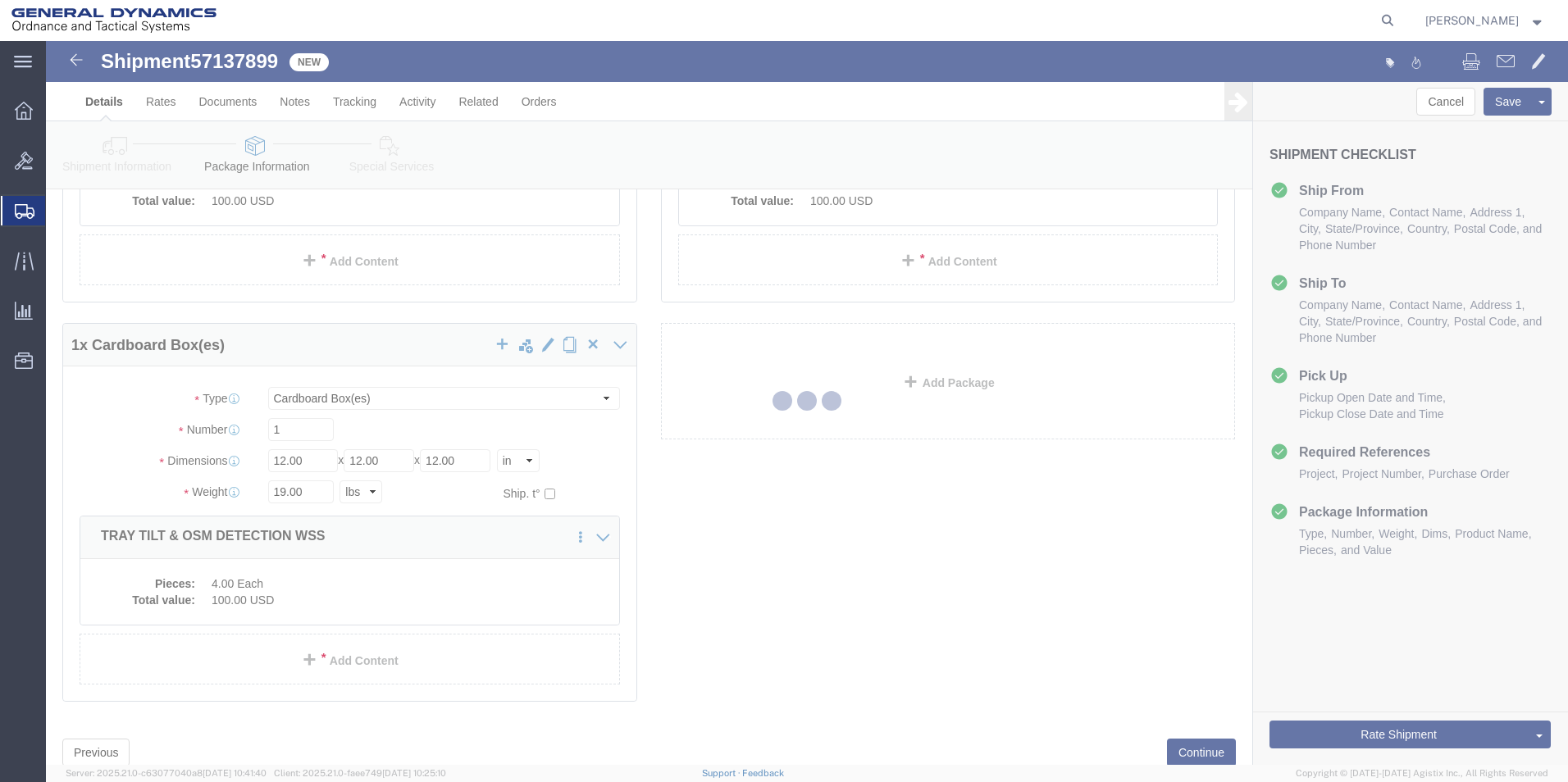
select select
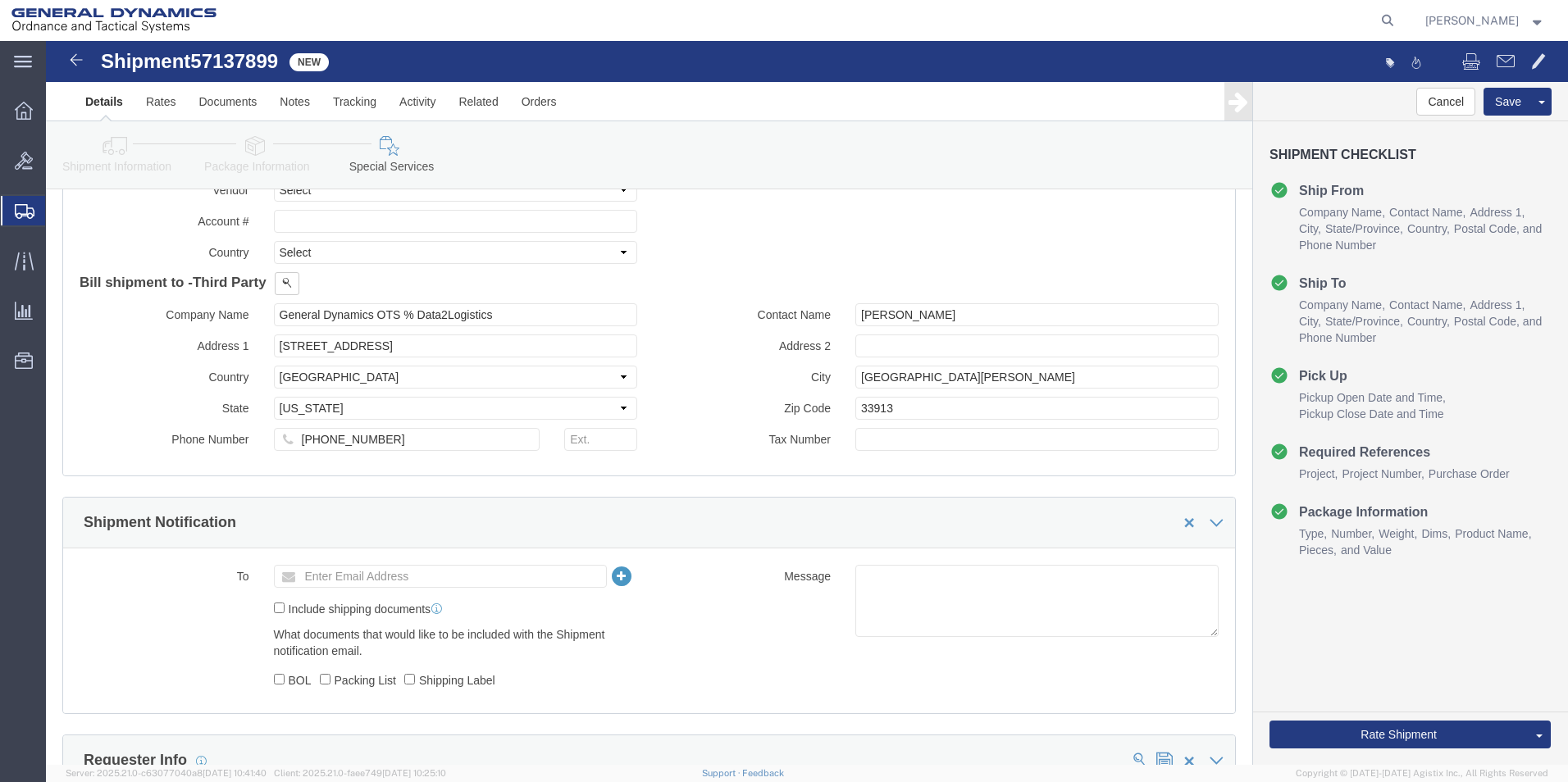
scroll to position [721, 0]
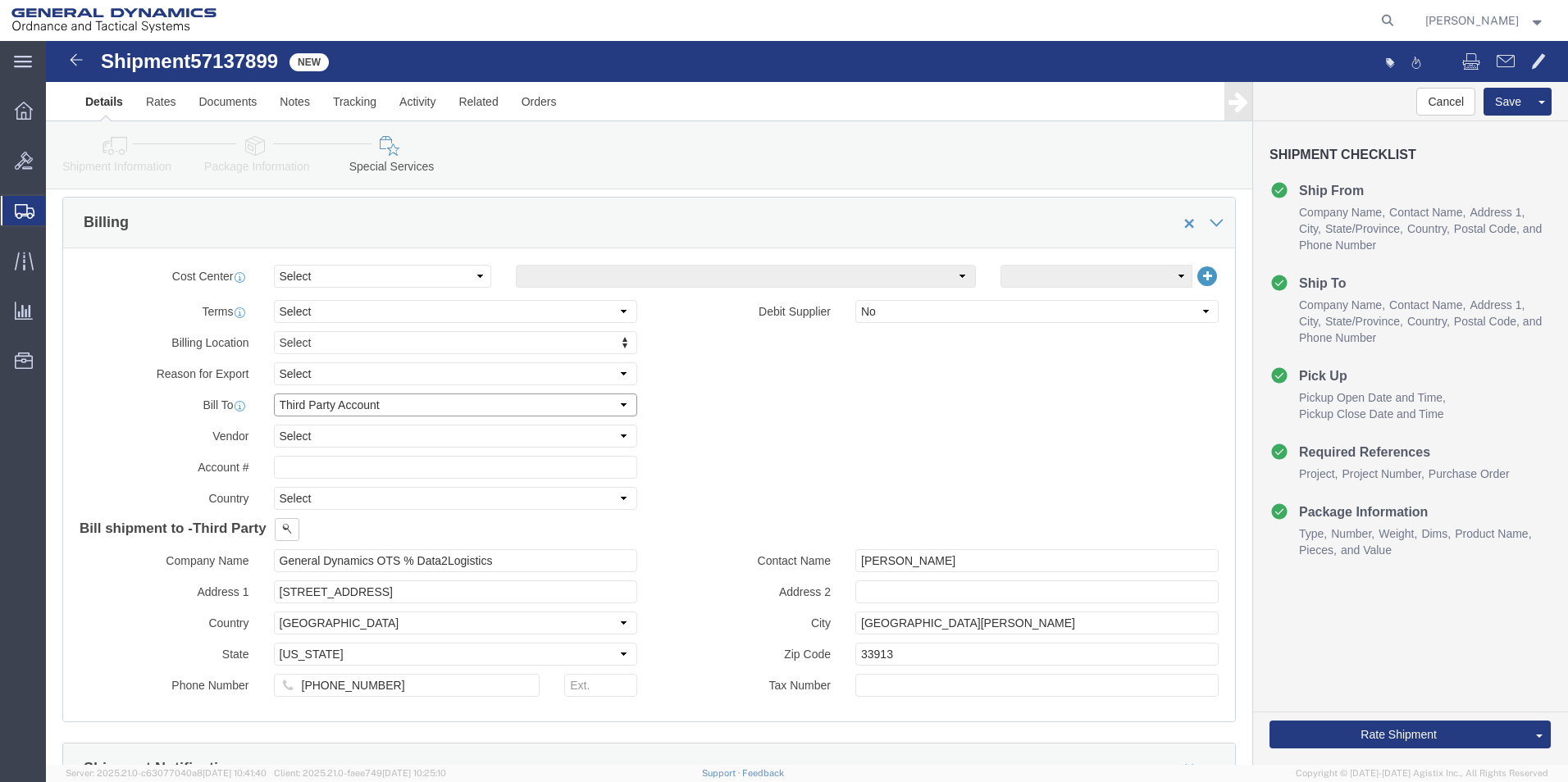
drag, startPoint x: 567, startPoint y: 361, endPoint x: 535, endPoint y: 368, distance: 32.8
click select "Select Recipient Account Sender/Shipper Third Party Account"
select select "RCPN"
click select "Select Recipient Account Sender/Shipper Third Party Account"
type input "SUBCOM"
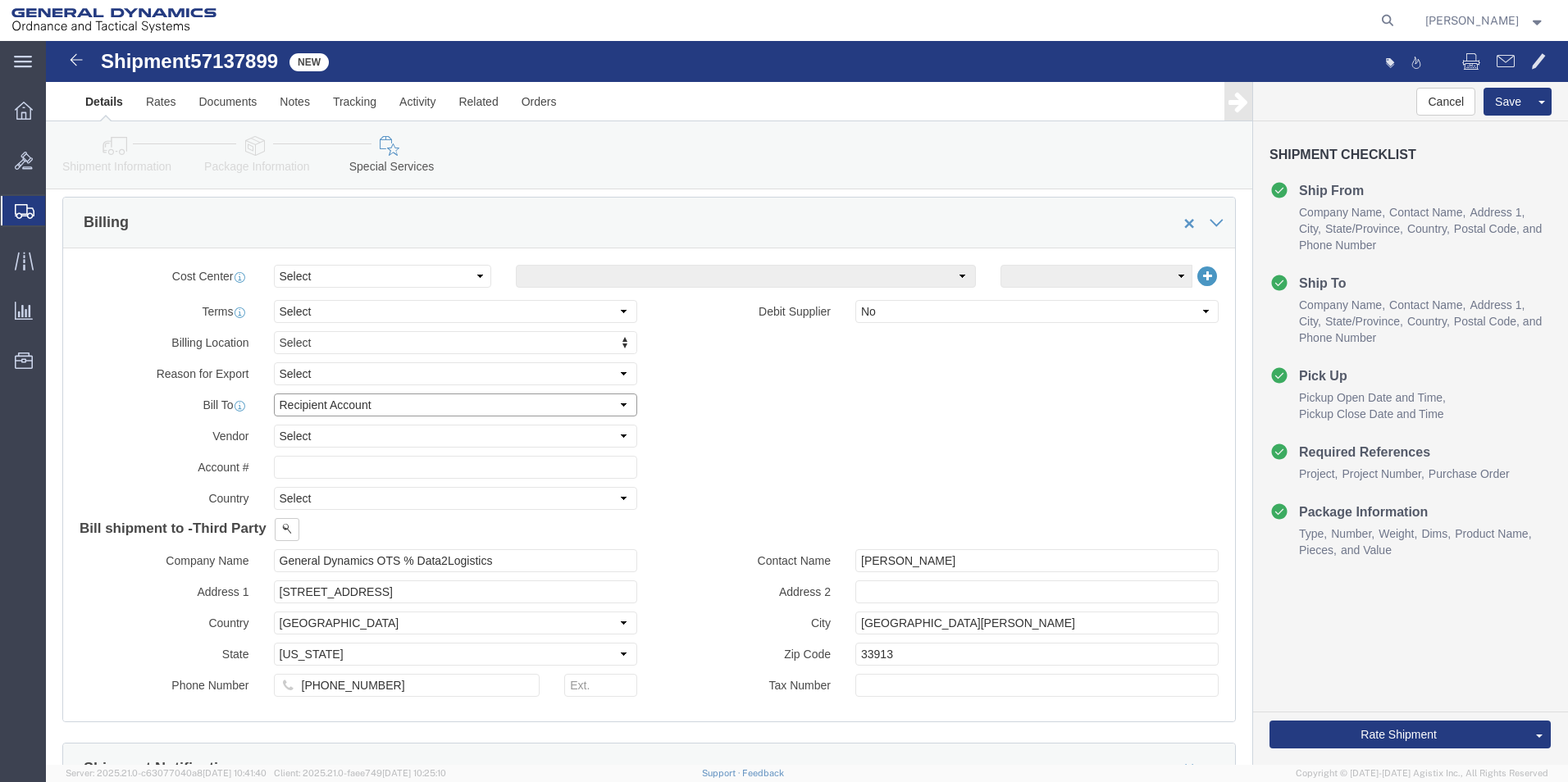
type input "[STREET_ADDRESS][PERSON_NAME]"
select select "US"
select select "NH"
type input "[PHONE_NUMBER]"
type input "[PERSON_NAME]"
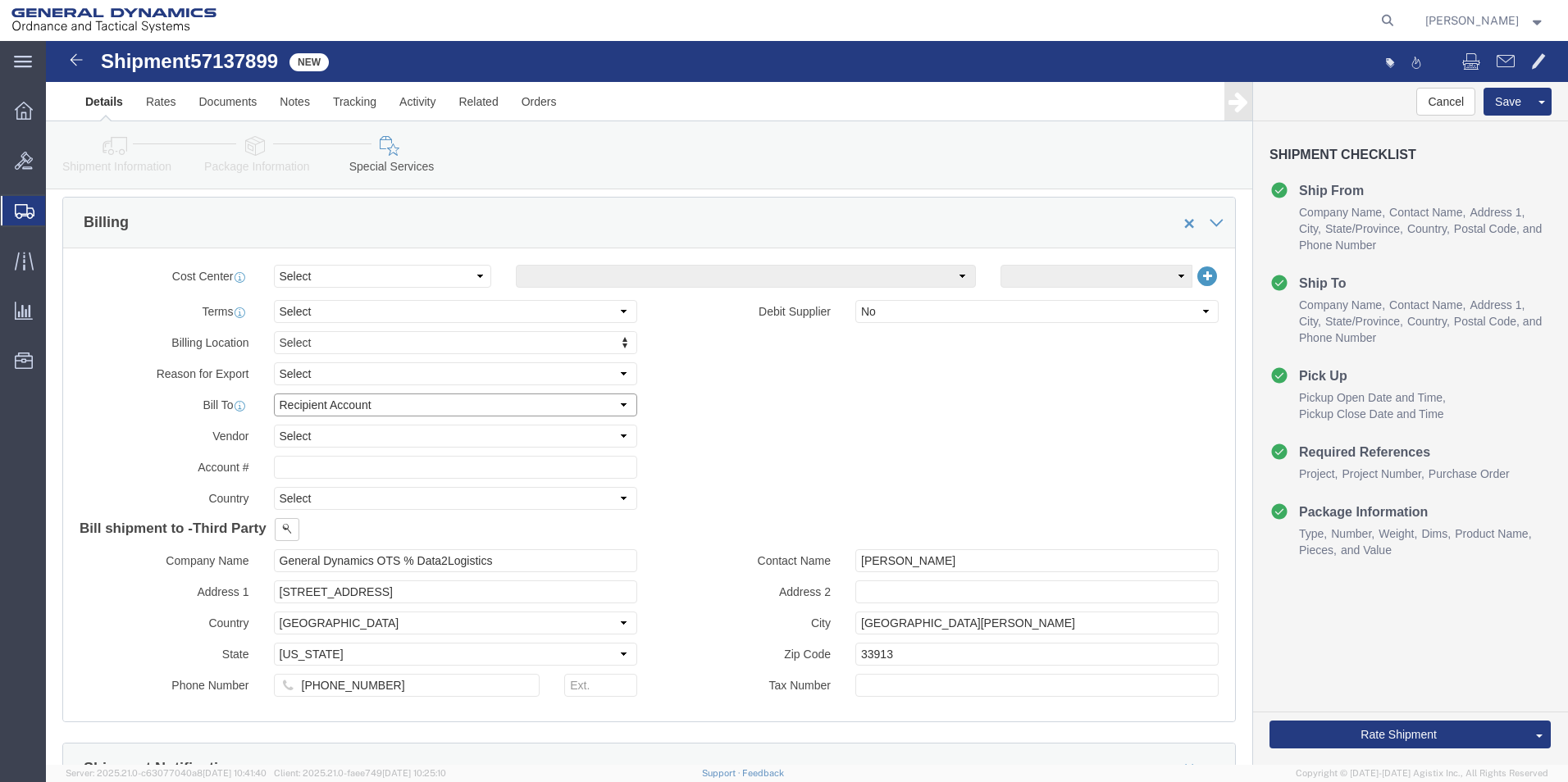
type input "NEWINGTON"
type input "03801"
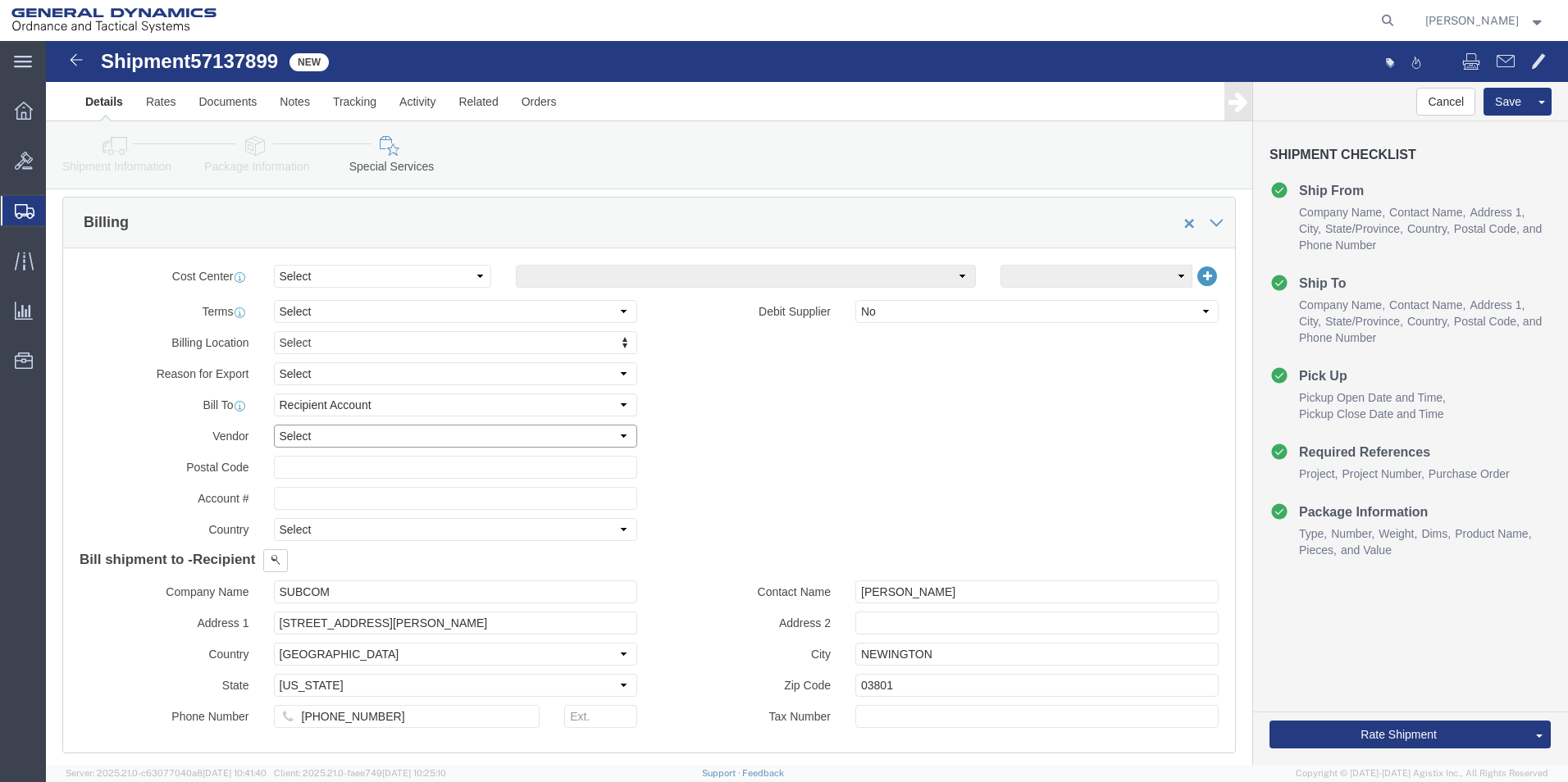
drag, startPoint x: 561, startPoint y: 397, endPoint x: 523, endPoint y: 404, distance: 38.6
click select "Select DHL FedEx Express UPS"
select select "FedEx Express"
click select "Select DHL FedEx Express UPS"
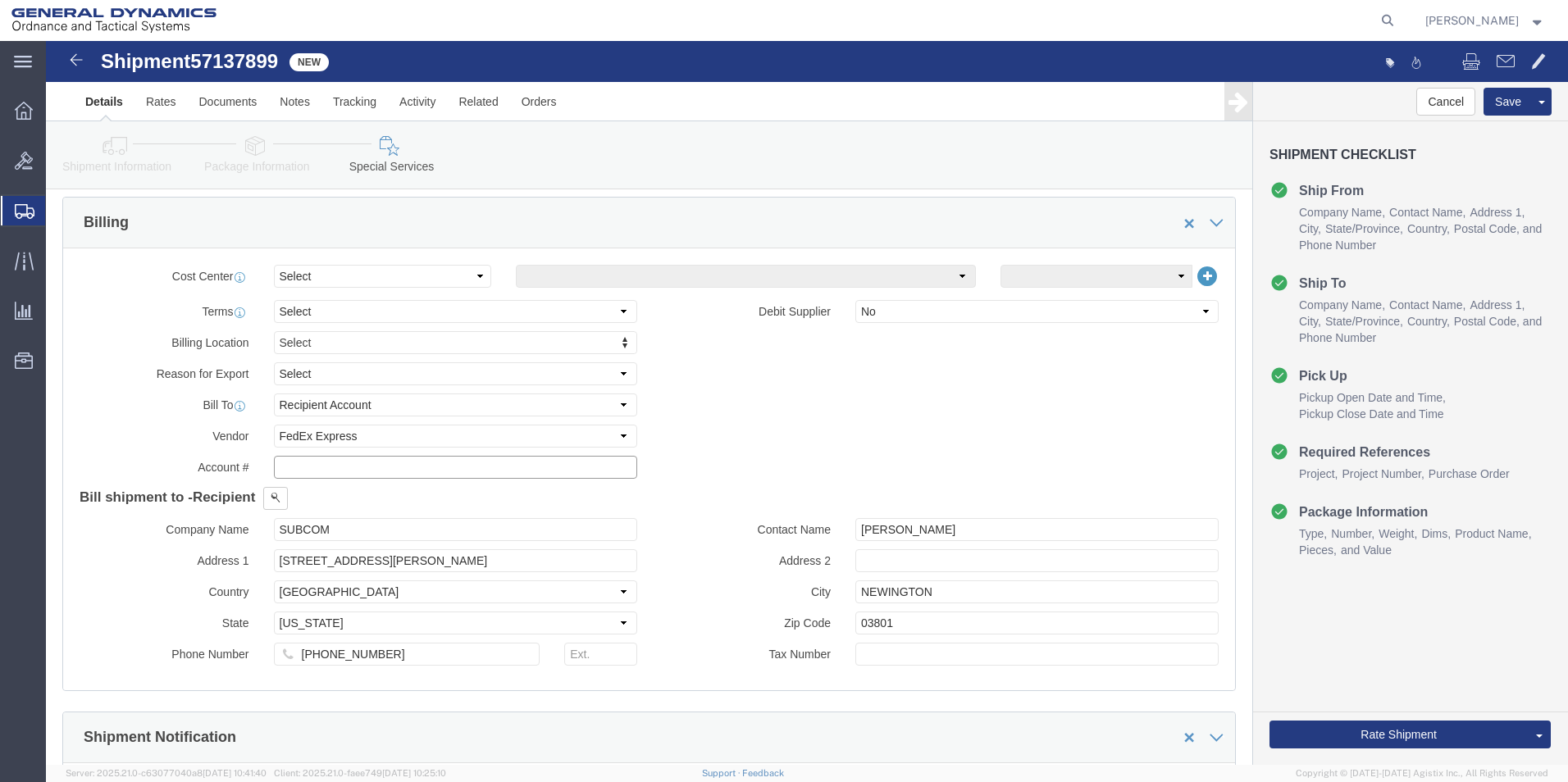
click input "text"
type input "003105903"
click button "Rate Shipment"
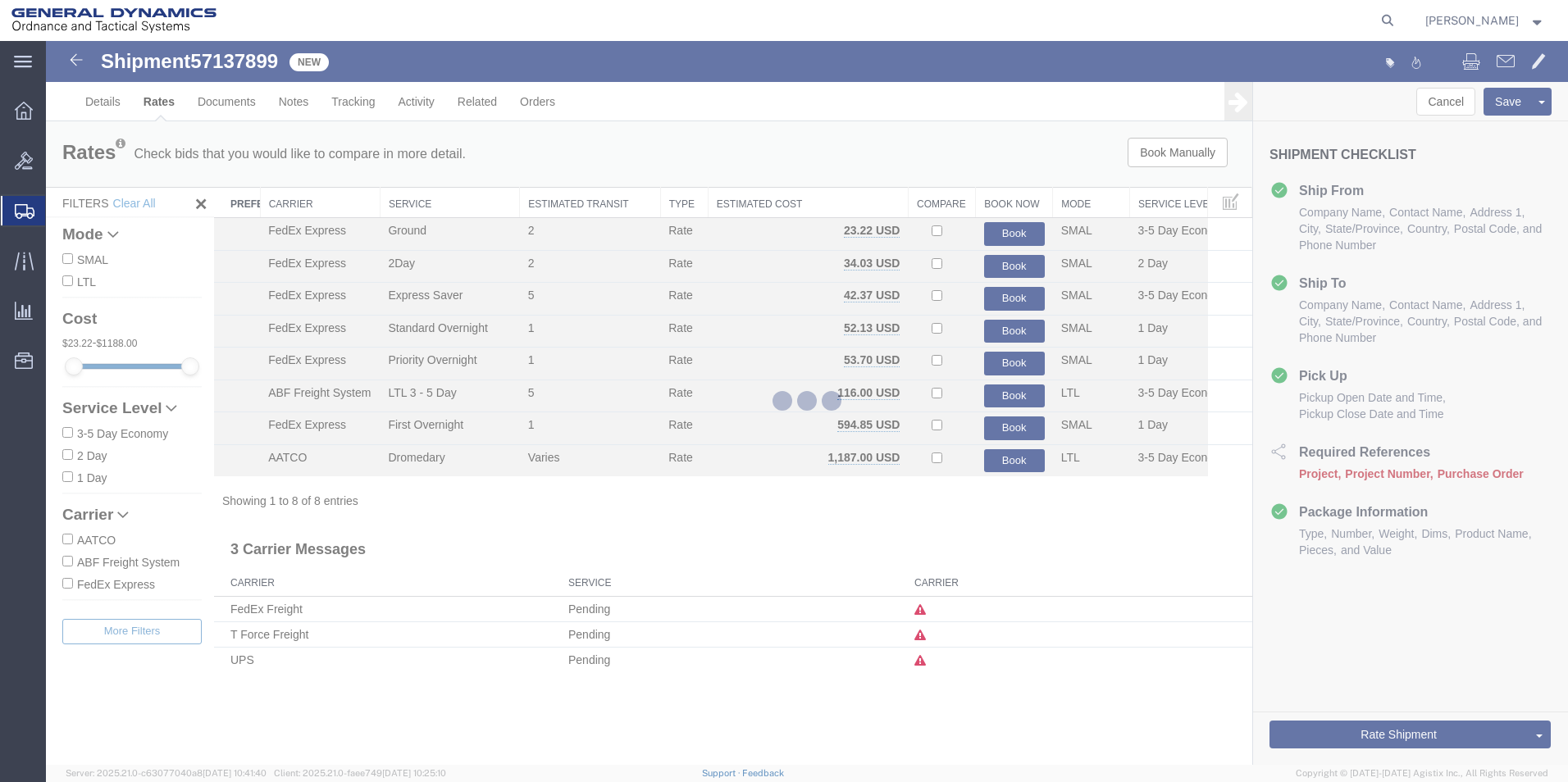
scroll to position [0, 0]
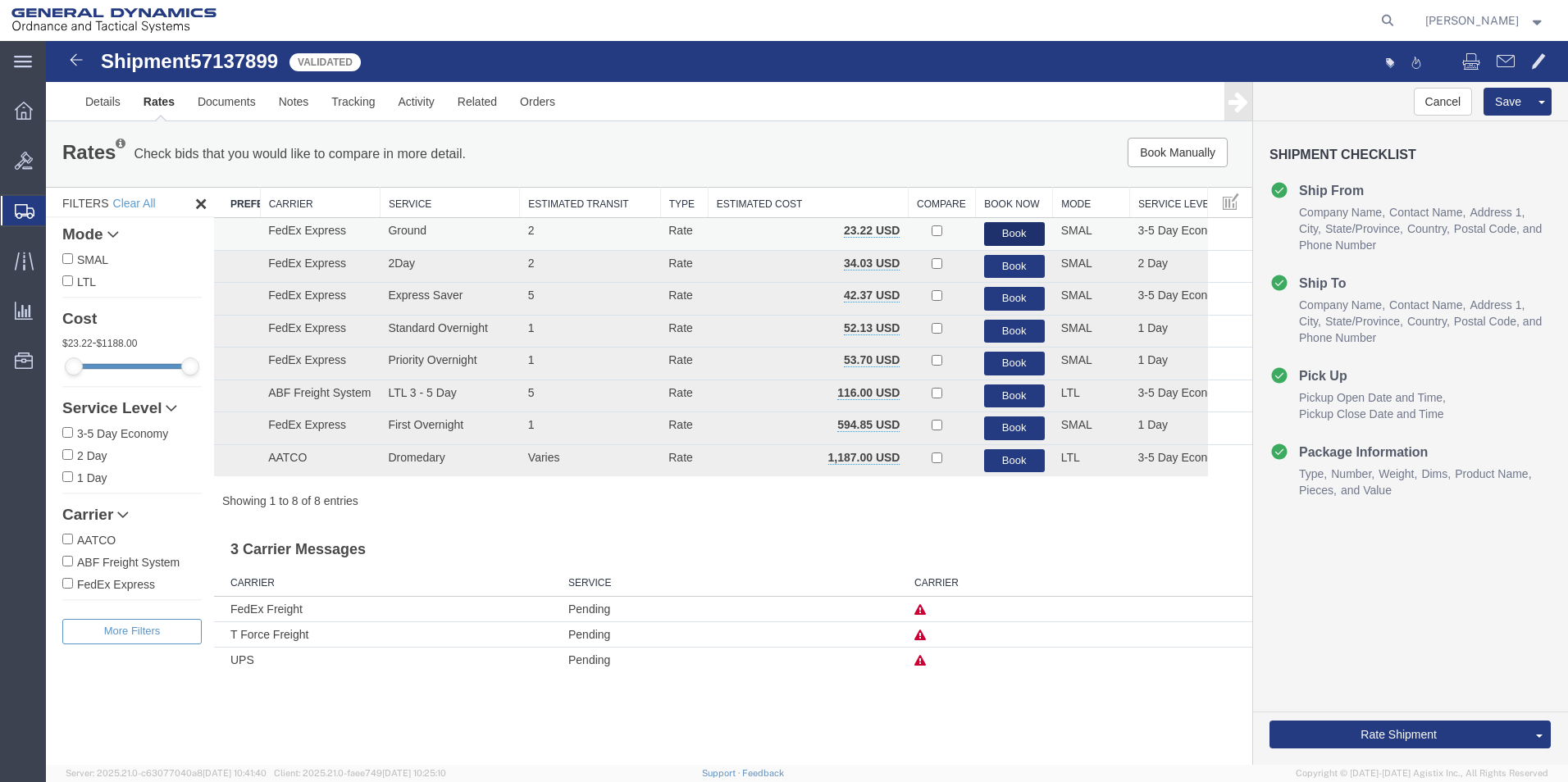
click at [1024, 236] on button "Book" at bounding box center [1015, 234] width 61 height 24
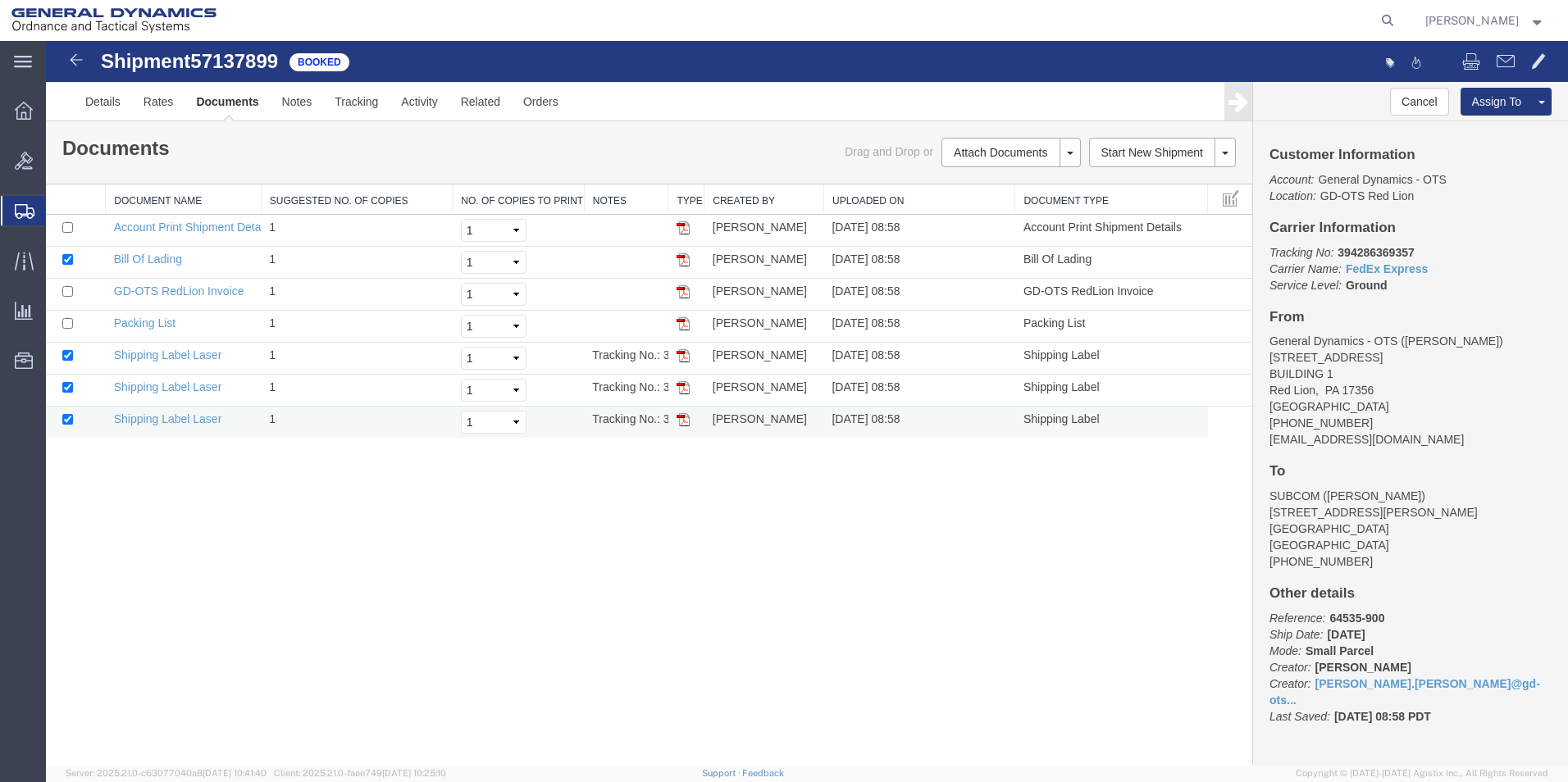
click at [682, 419] on img at bounding box center [683, 420] width 13 height 13
click at [681, 385] on img at bounding box center [683, 387] width 13 height 13
click at [685, 358] on img at bounding box center [683, 356] width 13 height 13
